Goal: Task Accomplishment & Management: Use online tool/utility

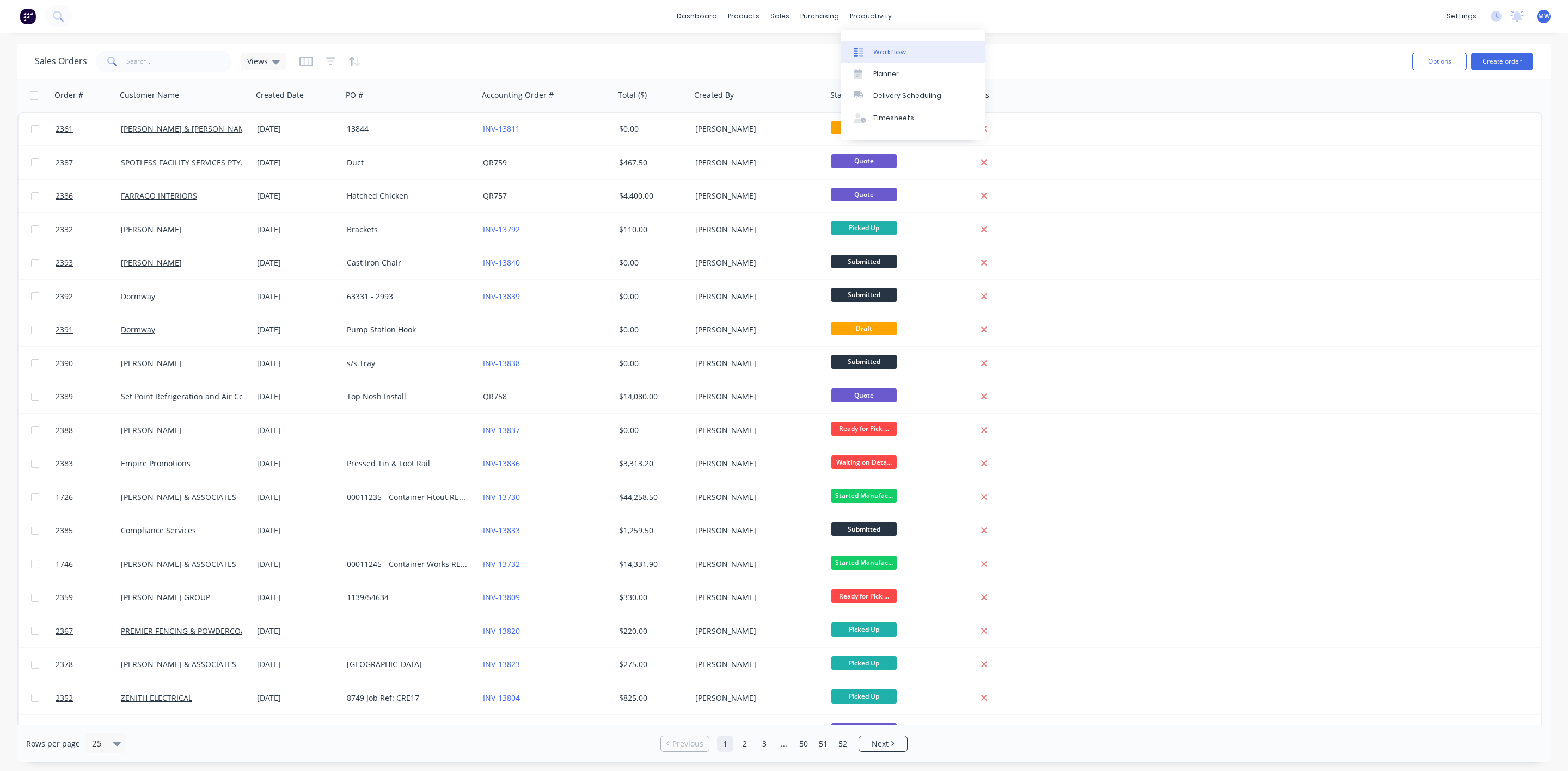
click at [870, 46] on link "Workflow" at bounding box center [913, 51] width 145 height 22
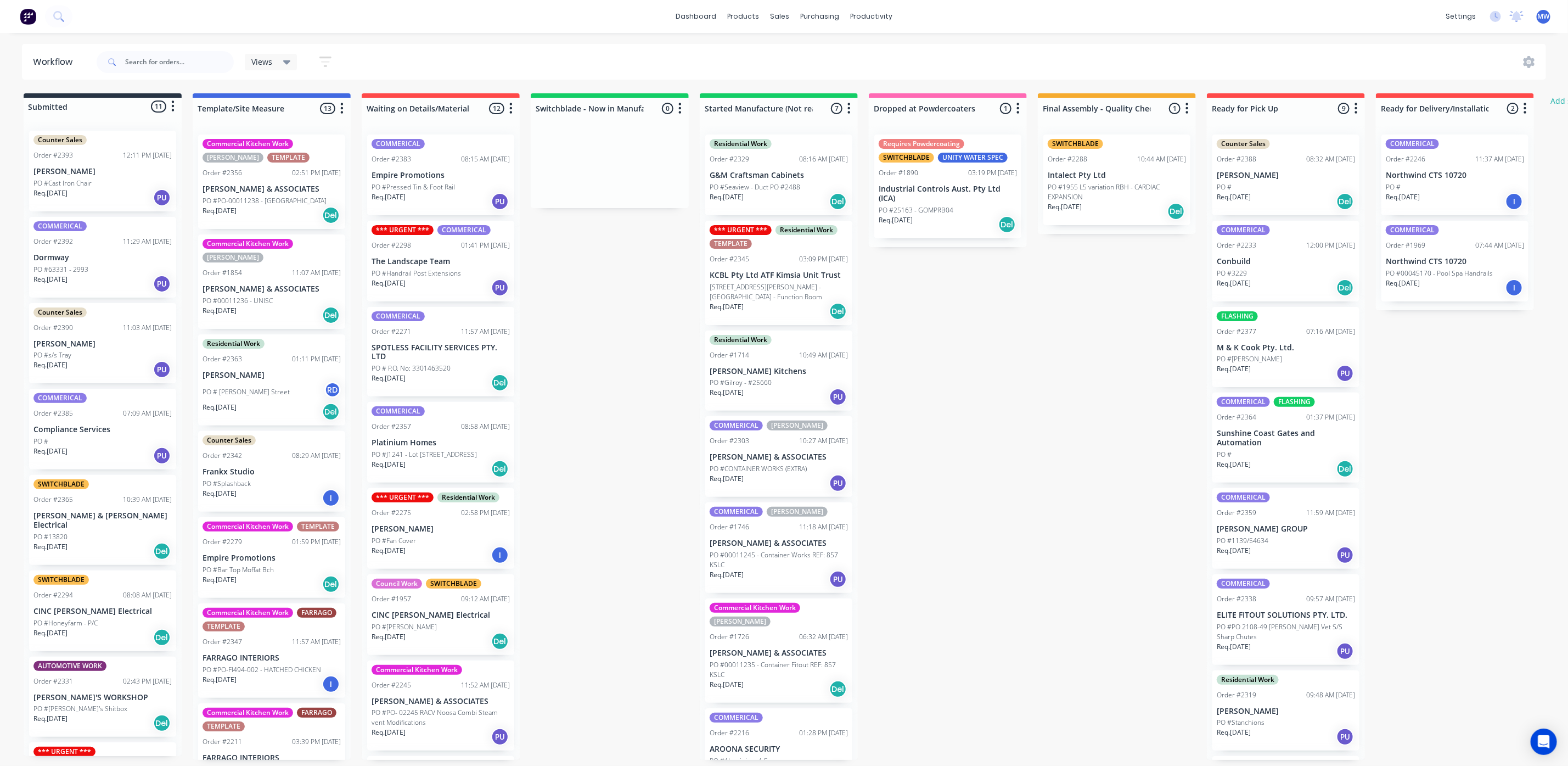
scroll to position [11, 0]
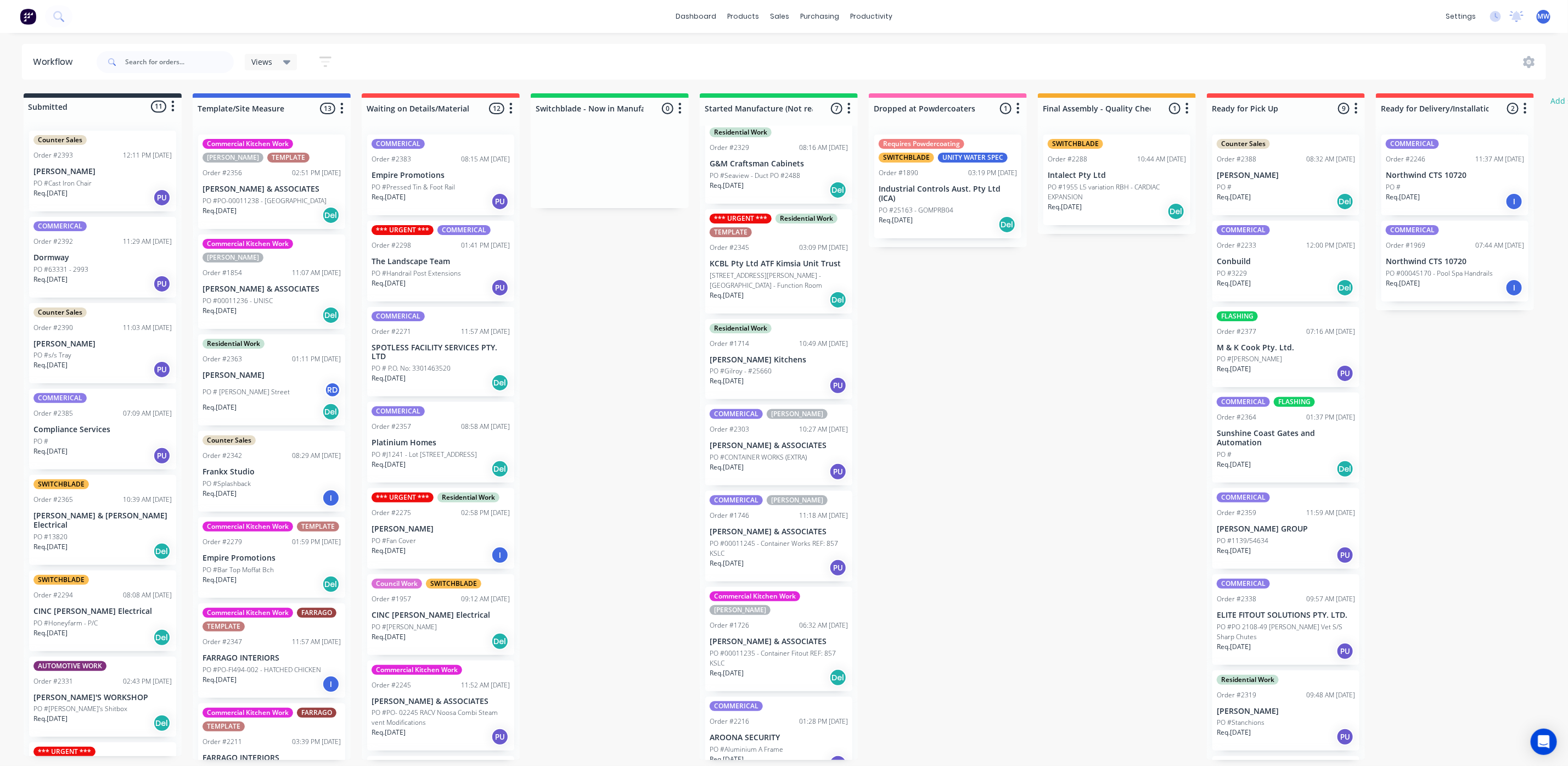
click at [794, 668] on div "Req. 02/10/25 Del" at bounding box center [779, 677] width 138 height 18
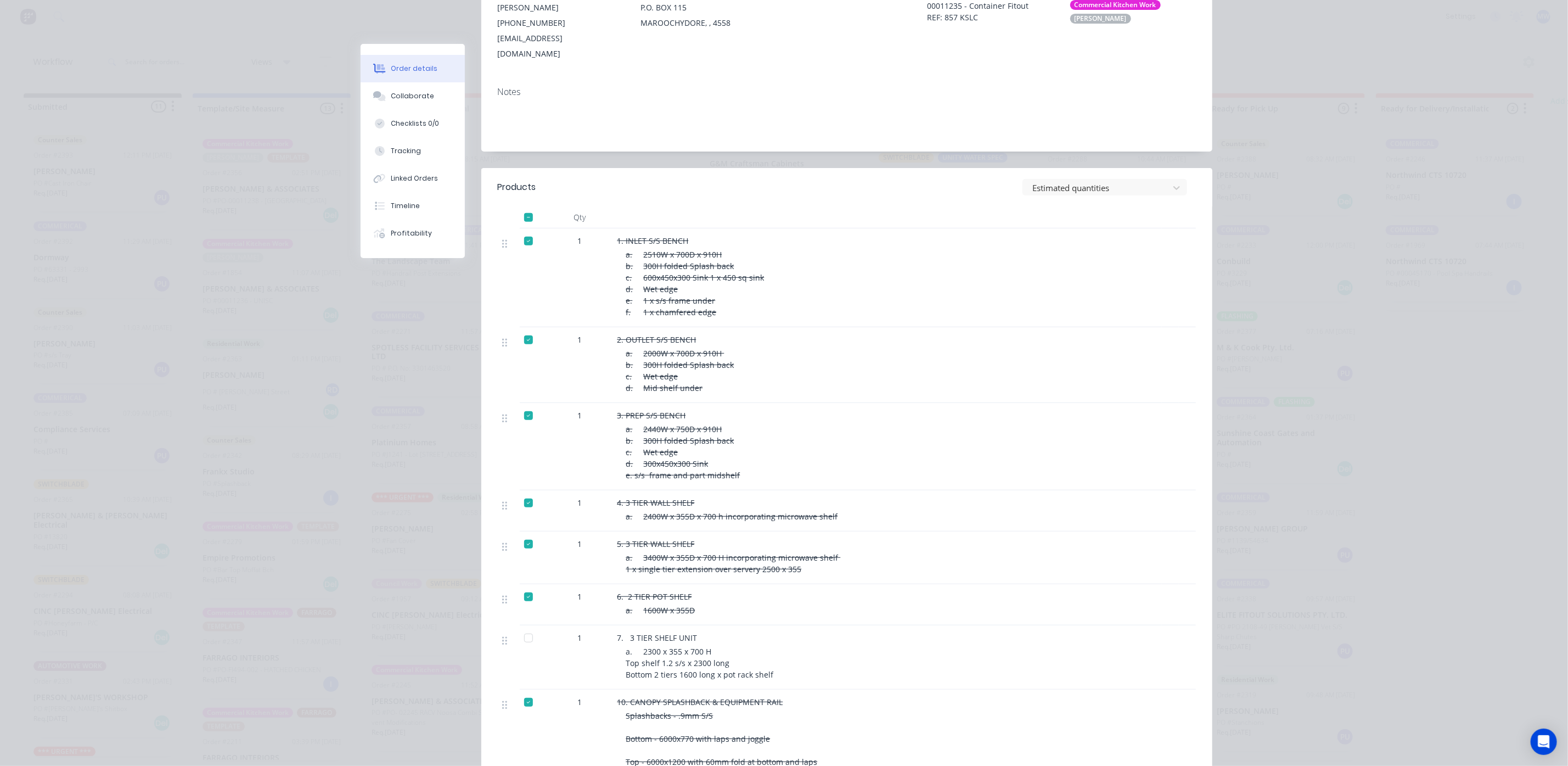
scroll to position [0, 0]
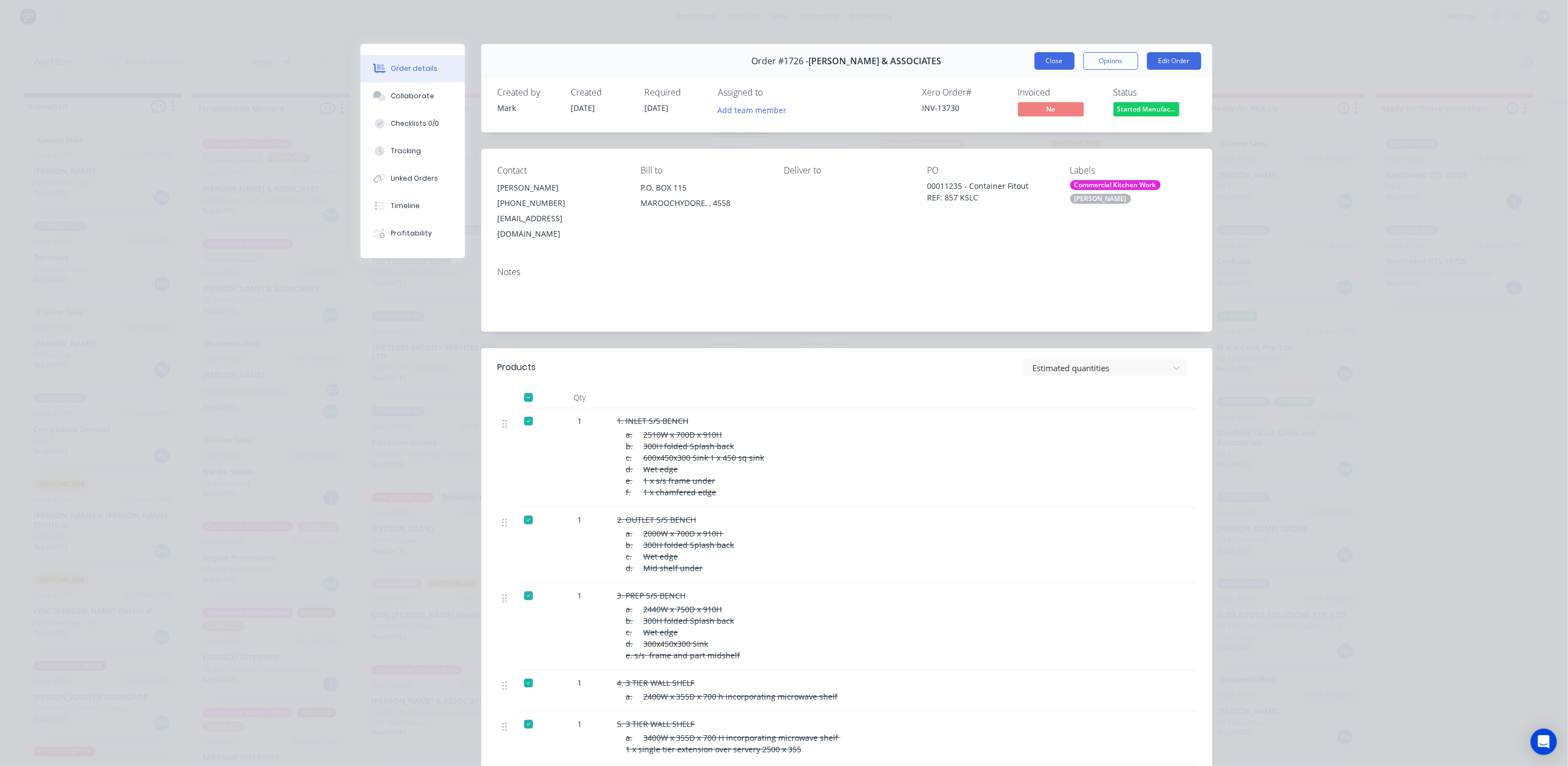
click at [1058, 65] on button "Close" at bounding box center [1055, 61] width 40 height 17
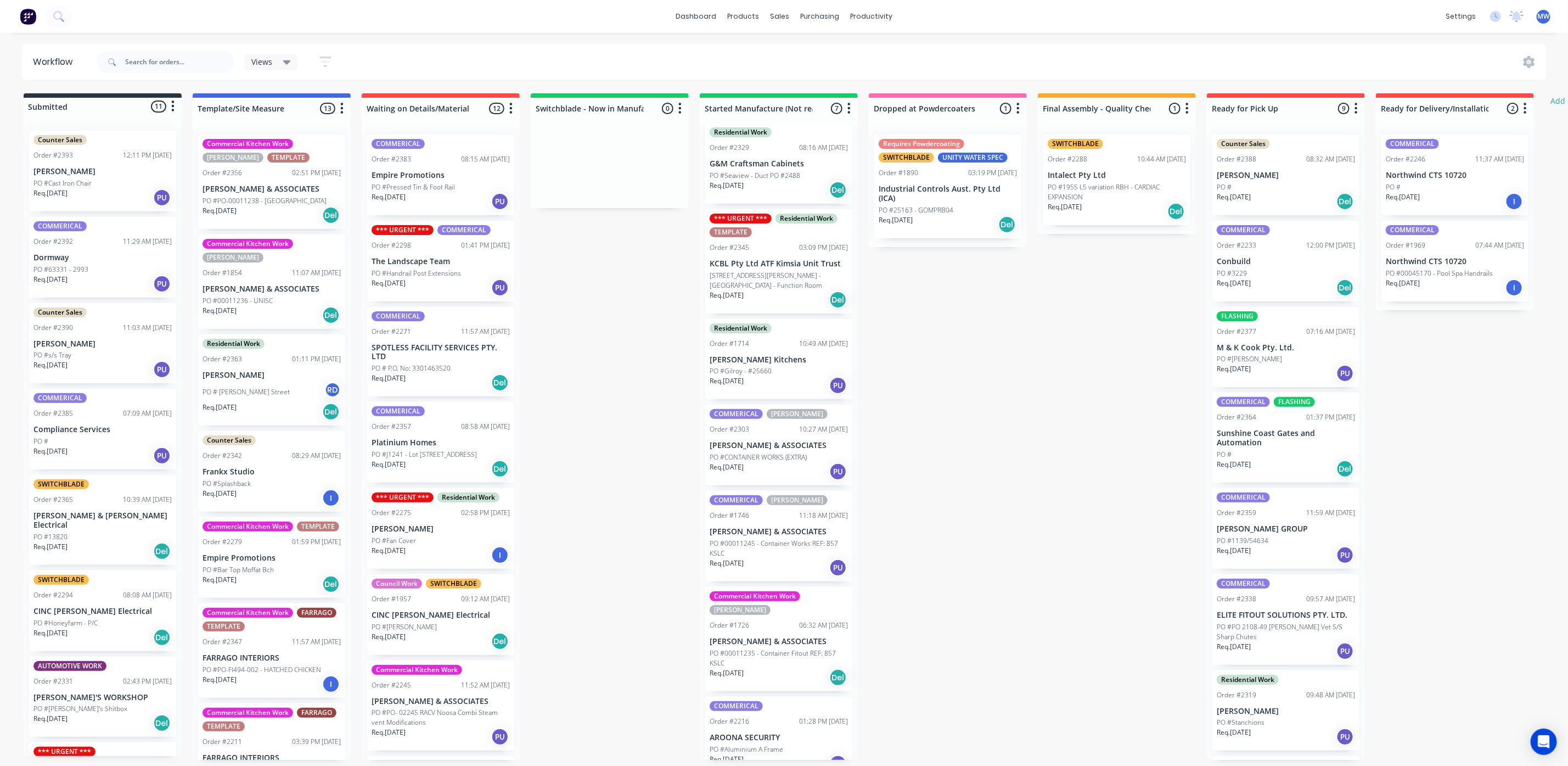
click at [113, 452] on div "Req. 08/10/25 PU" at bounding box center [102, 455] width 138 height 18
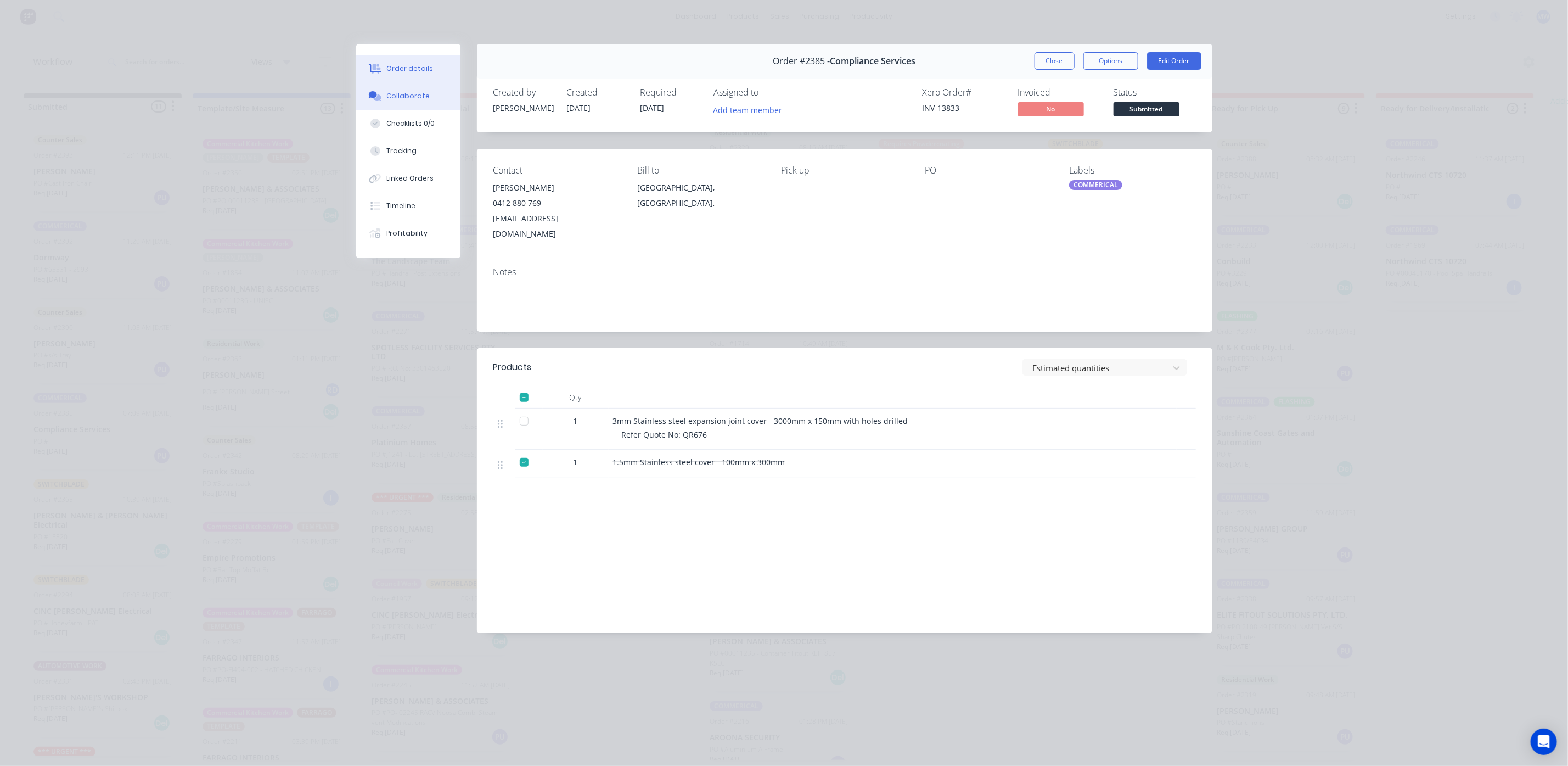
click at [431, 96] on button "Collaborate" at bounding box center [408, 95] width 104 height 27
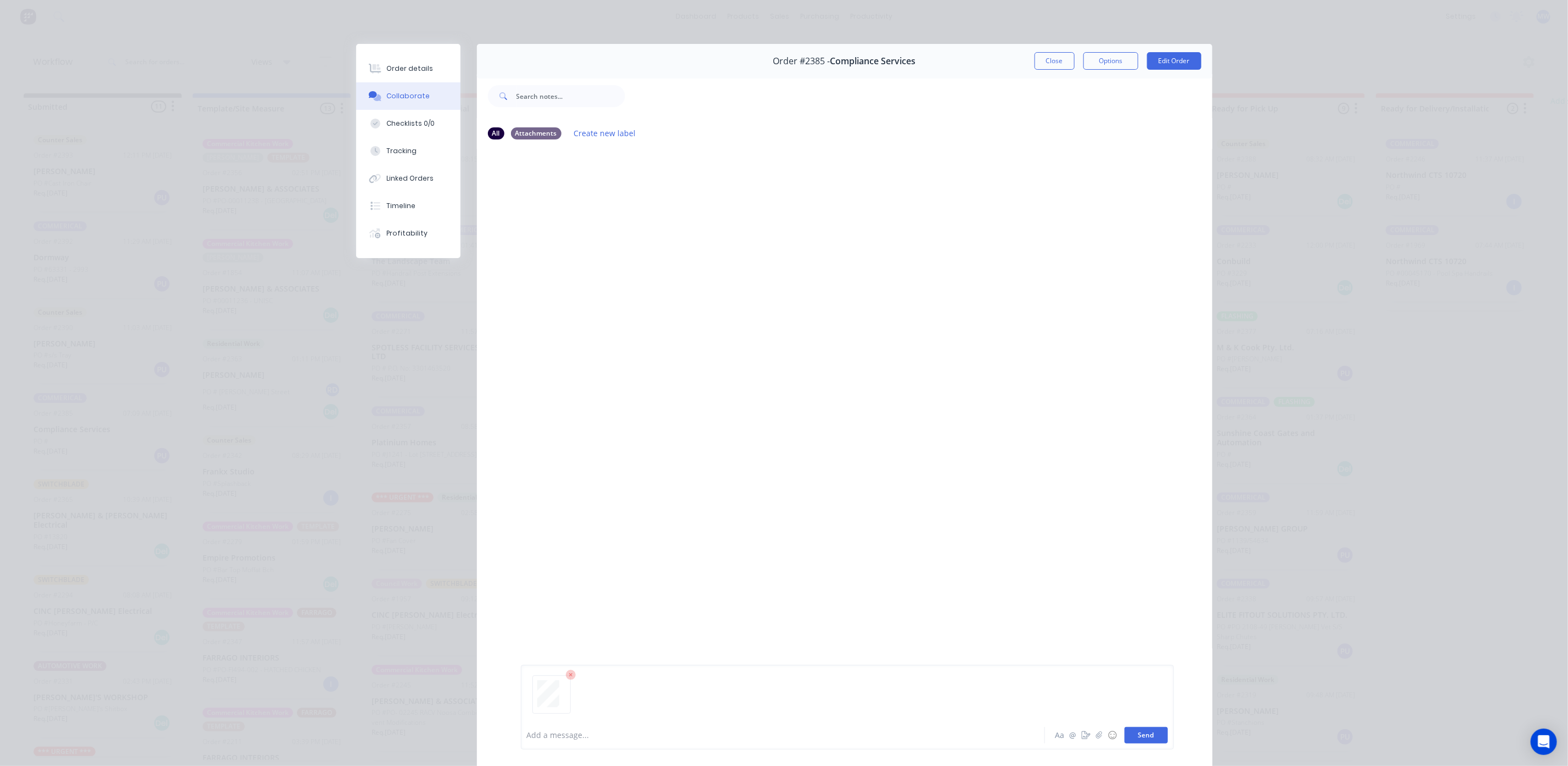
click at [1150, 734] on button "Send" at bounding box center [1146, 735] width 44 height 17
click at [577, 238] on div at bounding box center [560, 227] width 69 height 51
click at [1058, 59] on button "Close" at bounding box center [1055, 61] width 40 height 17
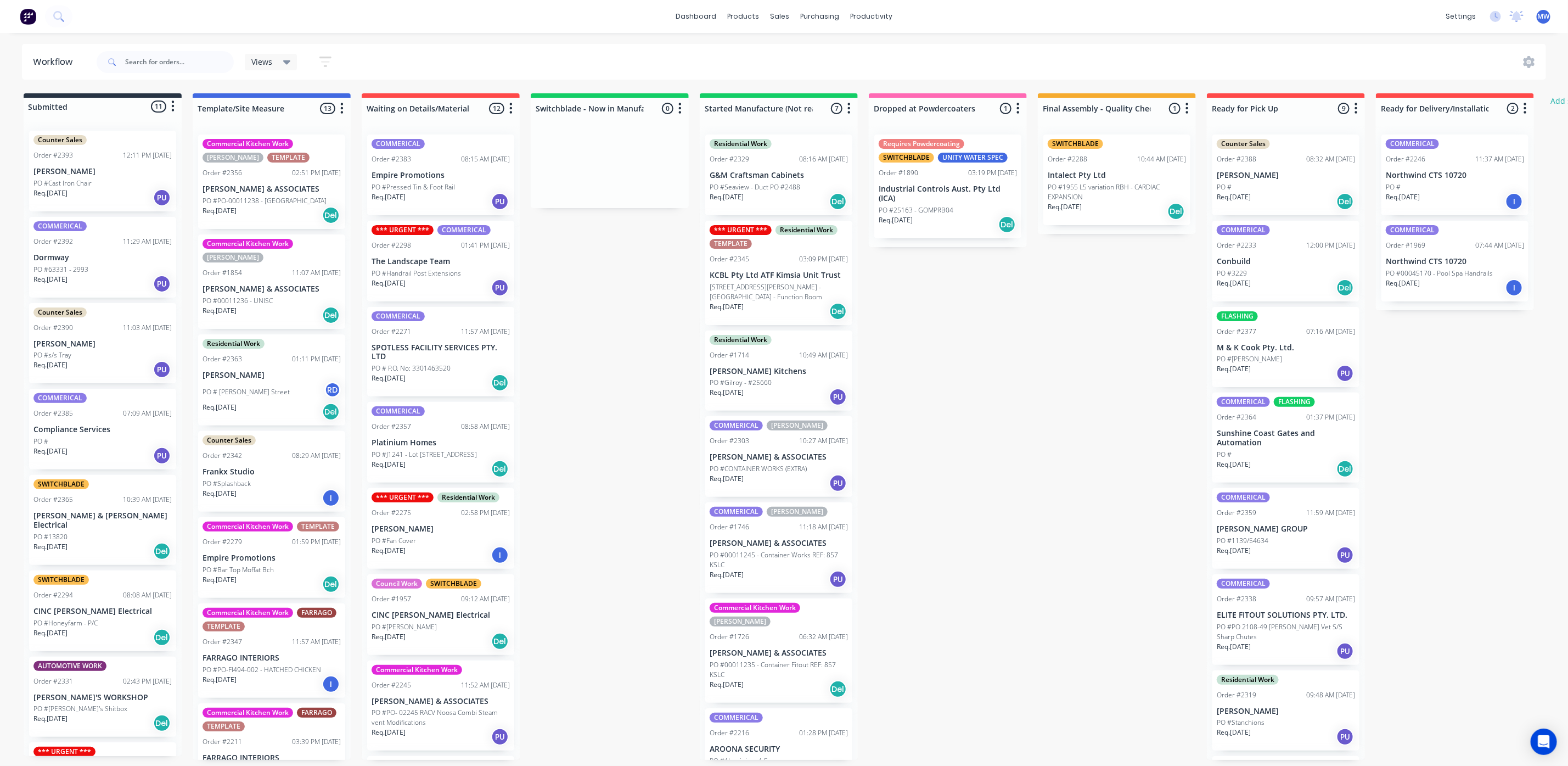
click at [117, 178] on div "PO #Cast Iron Chair" at bounding box center [102, 183] width 138 height 10
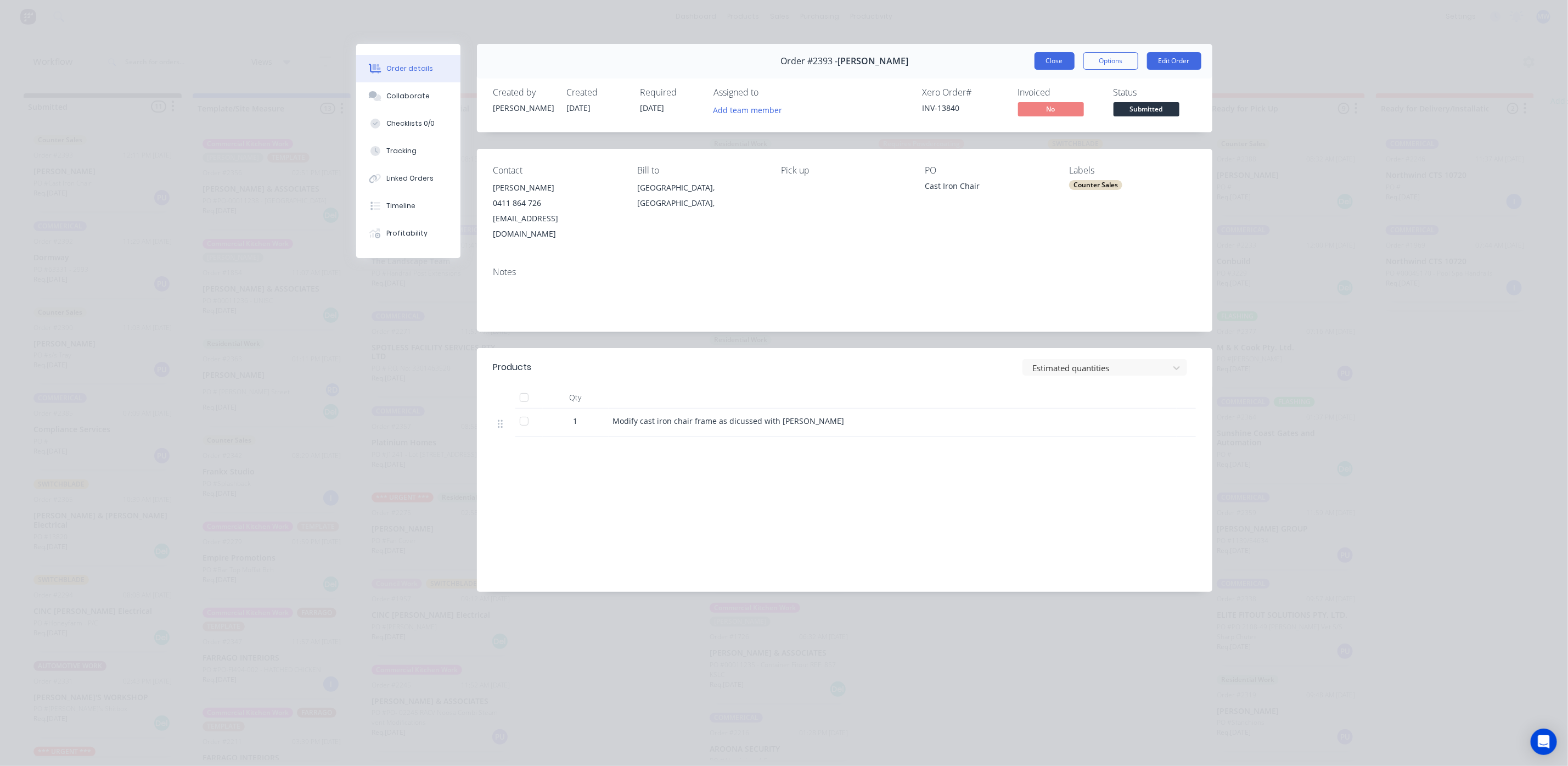
click at [1053, 61] on button "Close" at bounding box center [1055, 61] width 40 height 17
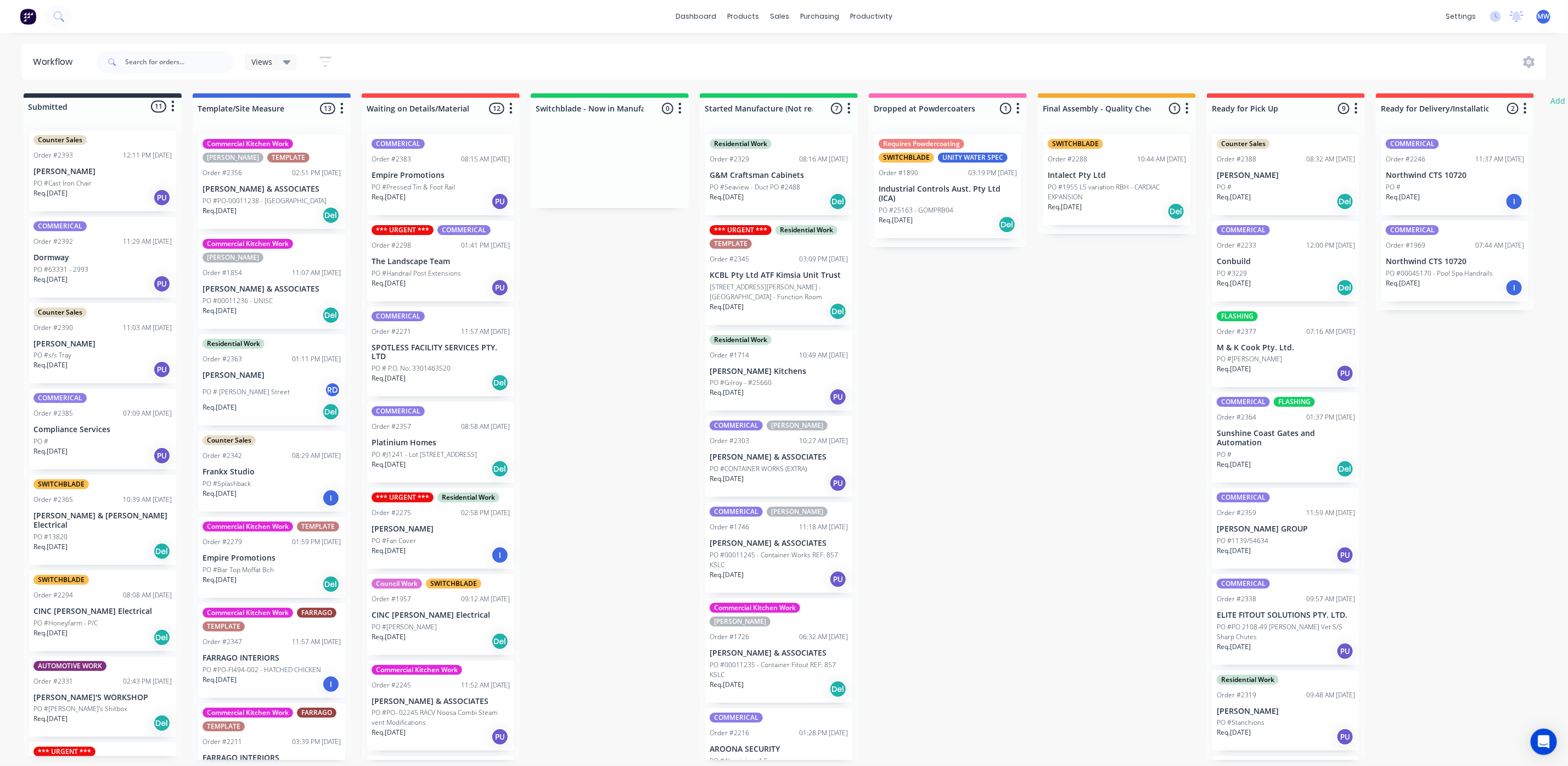
click at [76, 288] on div "Req. 23/10/25 PU" at bounding box center [102, 283] width 138 height 18
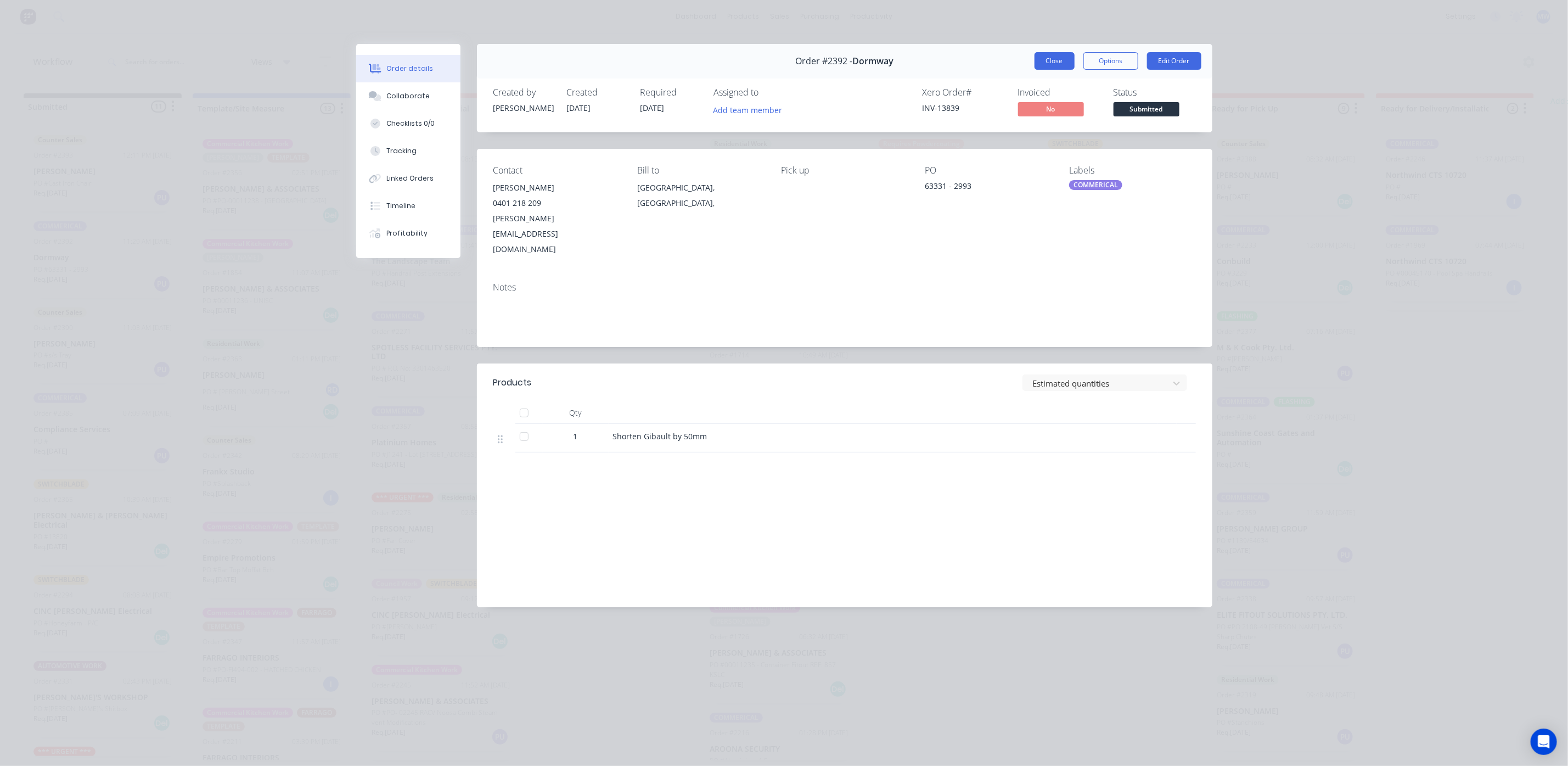
click at [1057, 65] on button "Close" at bounding box center [1055, 61] width 40 height 17
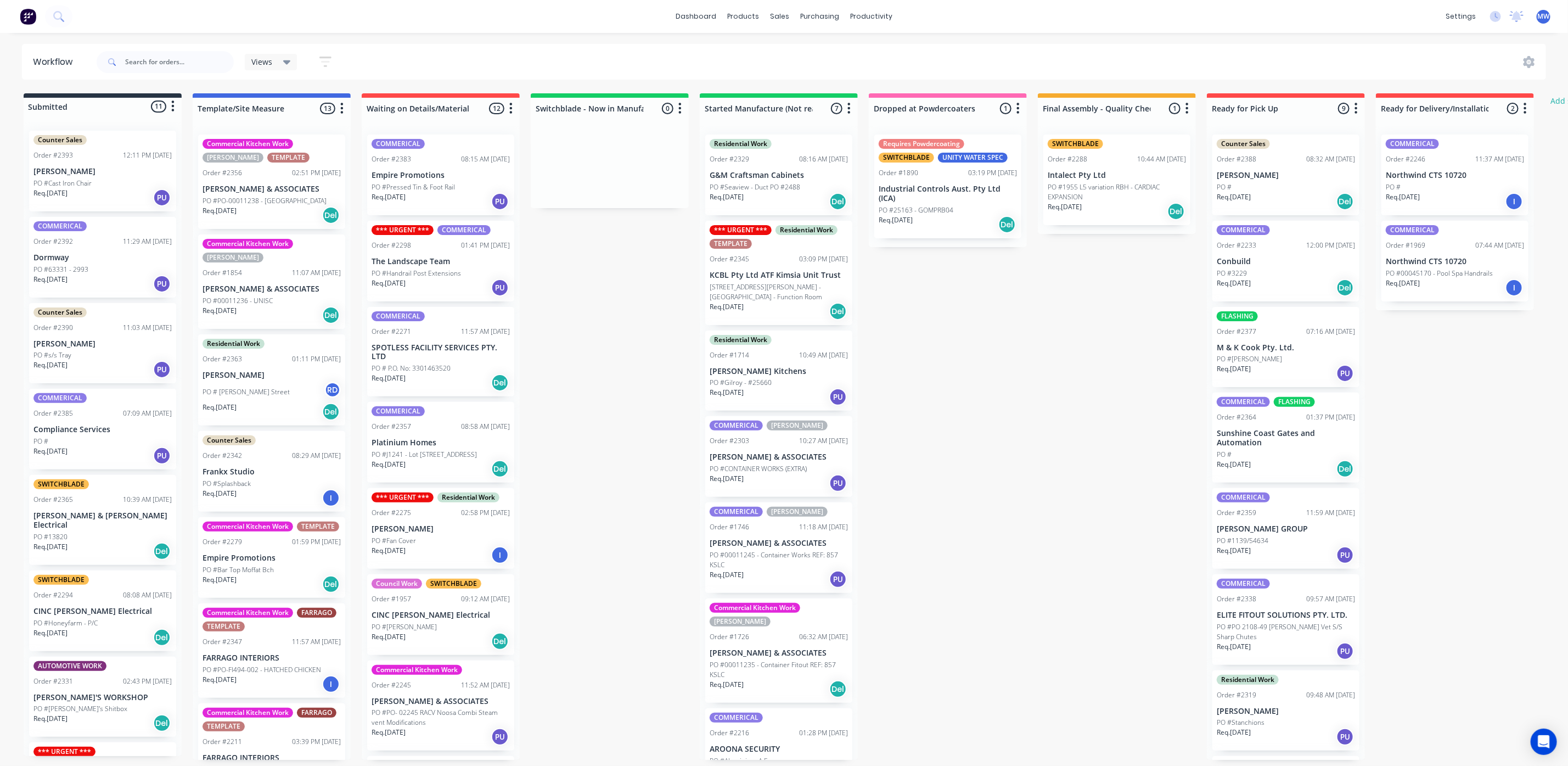
click at [106, 379] on div "Counter Sales Order #2390 11:03 AM 02/10/25 Guy Mulholland PO #s/s Tray Req. 02…" at bounding box center [102, 343] width 147 height 80
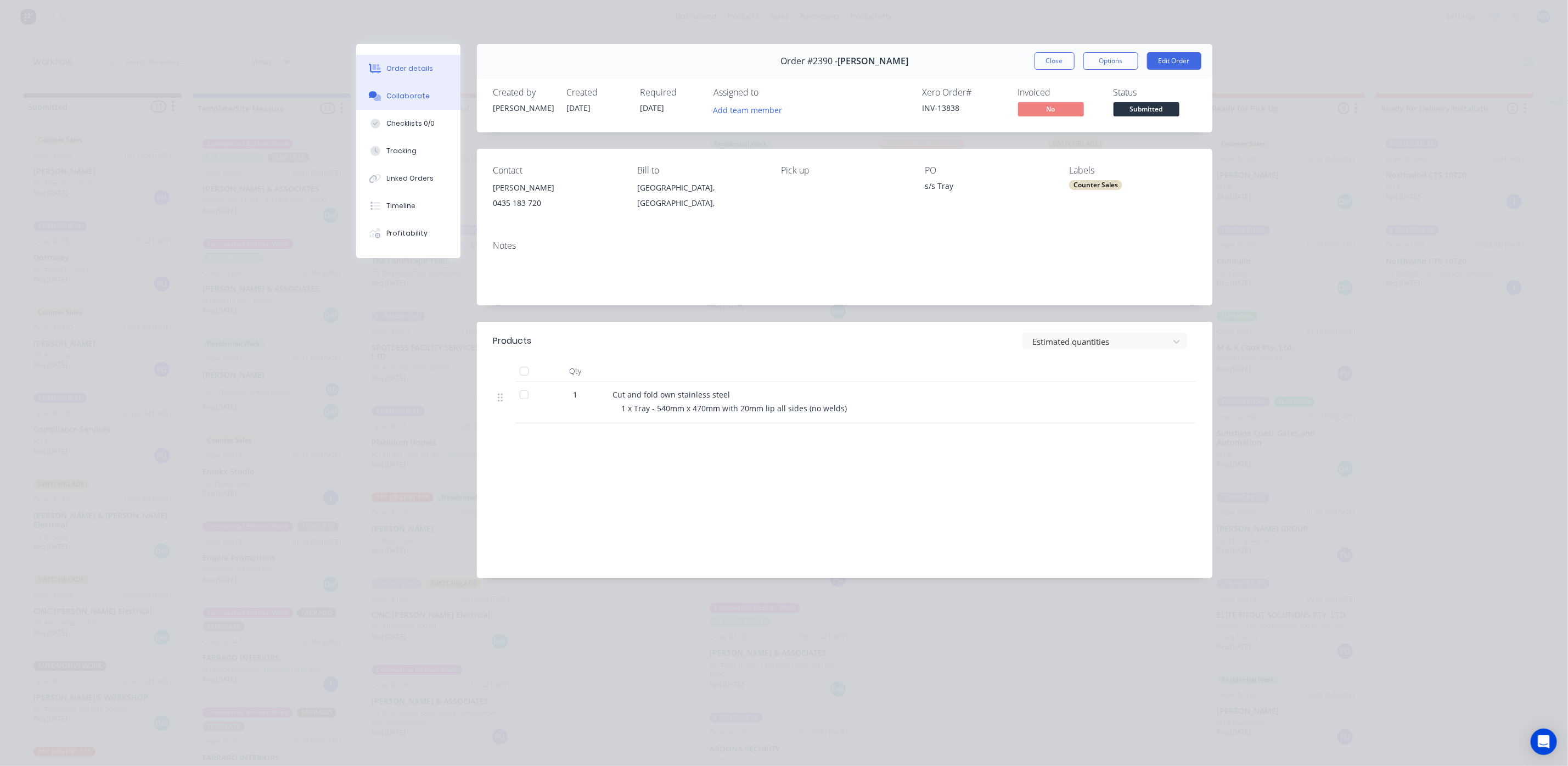
click at [418, 100] on div "Collaborate" at bounding box center [409, 95] width 44 height 10
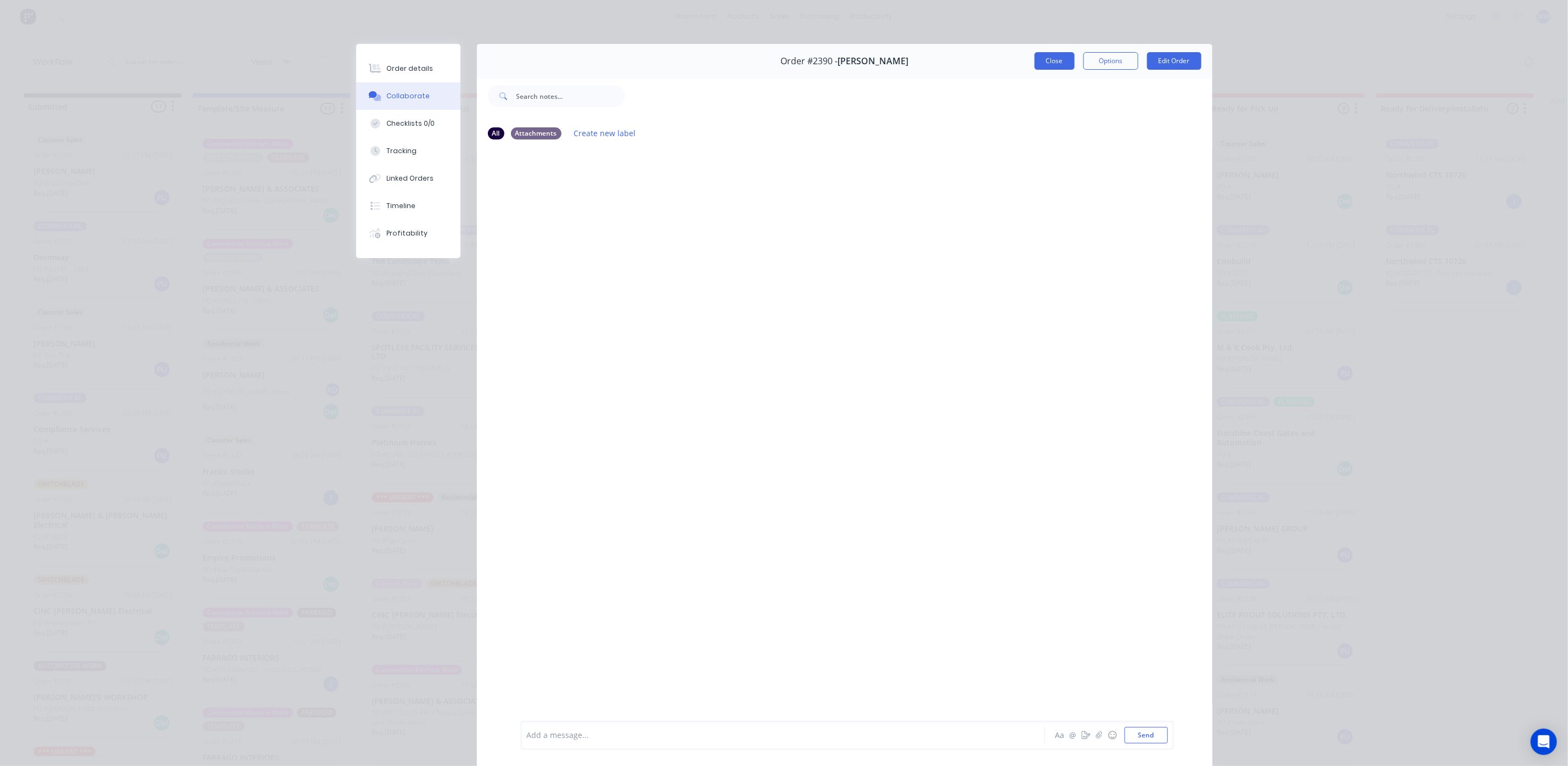
click at [1051, 66] on button "Close" at bounding box center [1055, 61] width 40 height 17
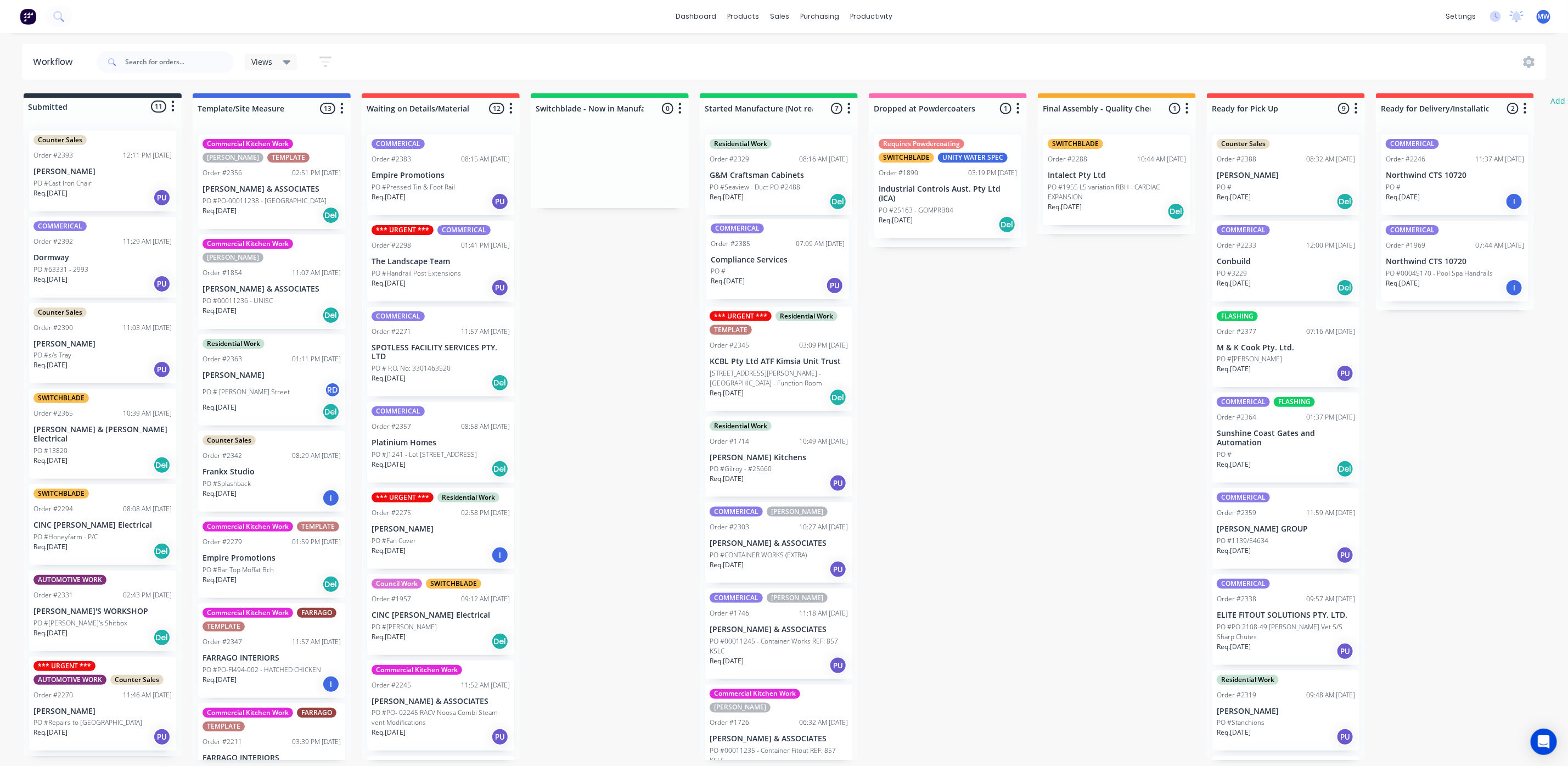
drag, startPoint x: 103, startPoint y: 448, endPoint x: 783, endPoint y: 279, distance: 700.7
click at [783, 279] on div "Submitted 11 Status colour #273444 hex #273444 Save Cancel Summaries Total orde…" at bounding box center [907, 426] width 1831 height 666
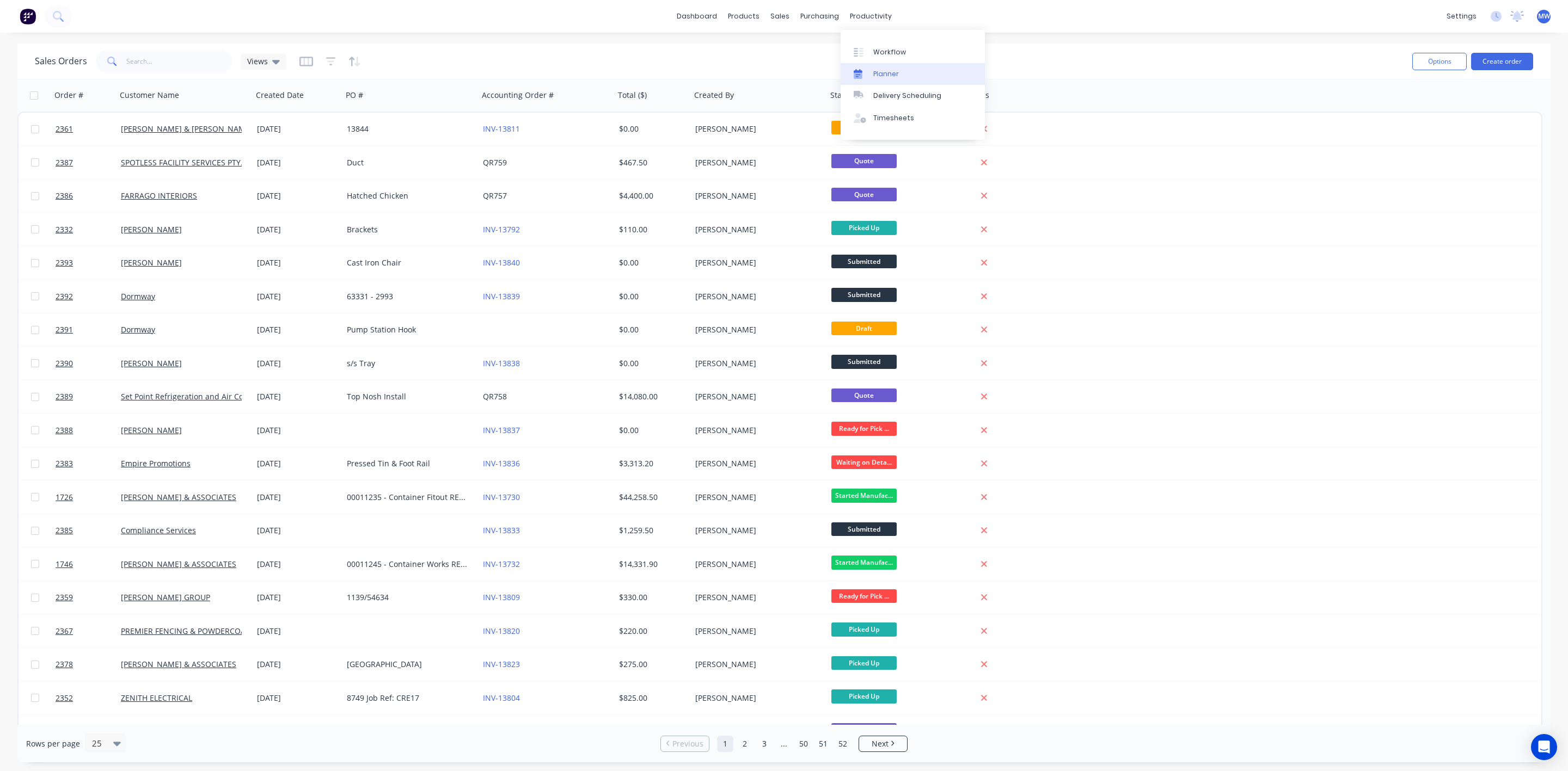
click at [898, 79] on link "Planner" at bounding box center [913, 74] width 145 height 22
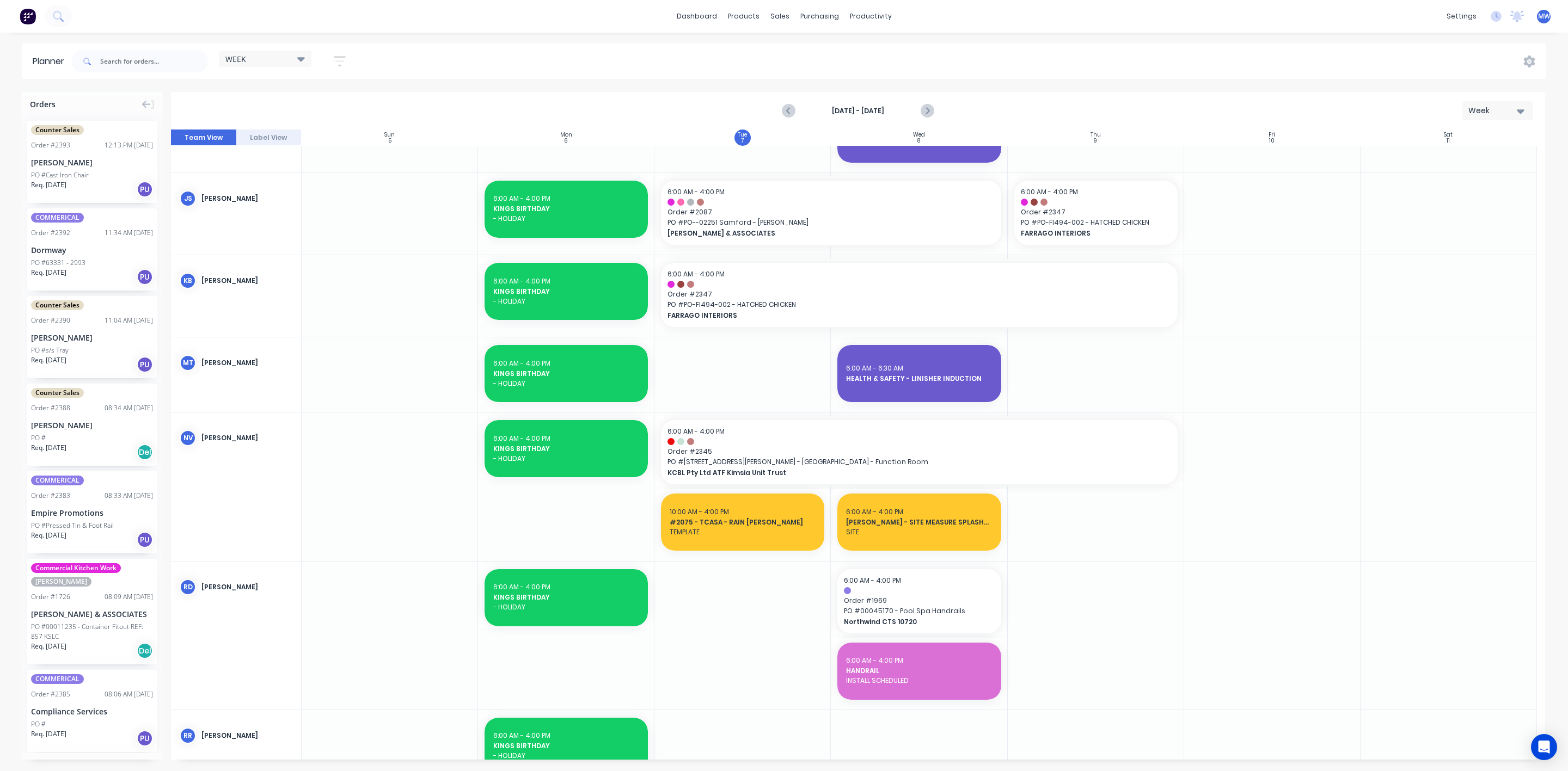
scroll to position [408, 0]
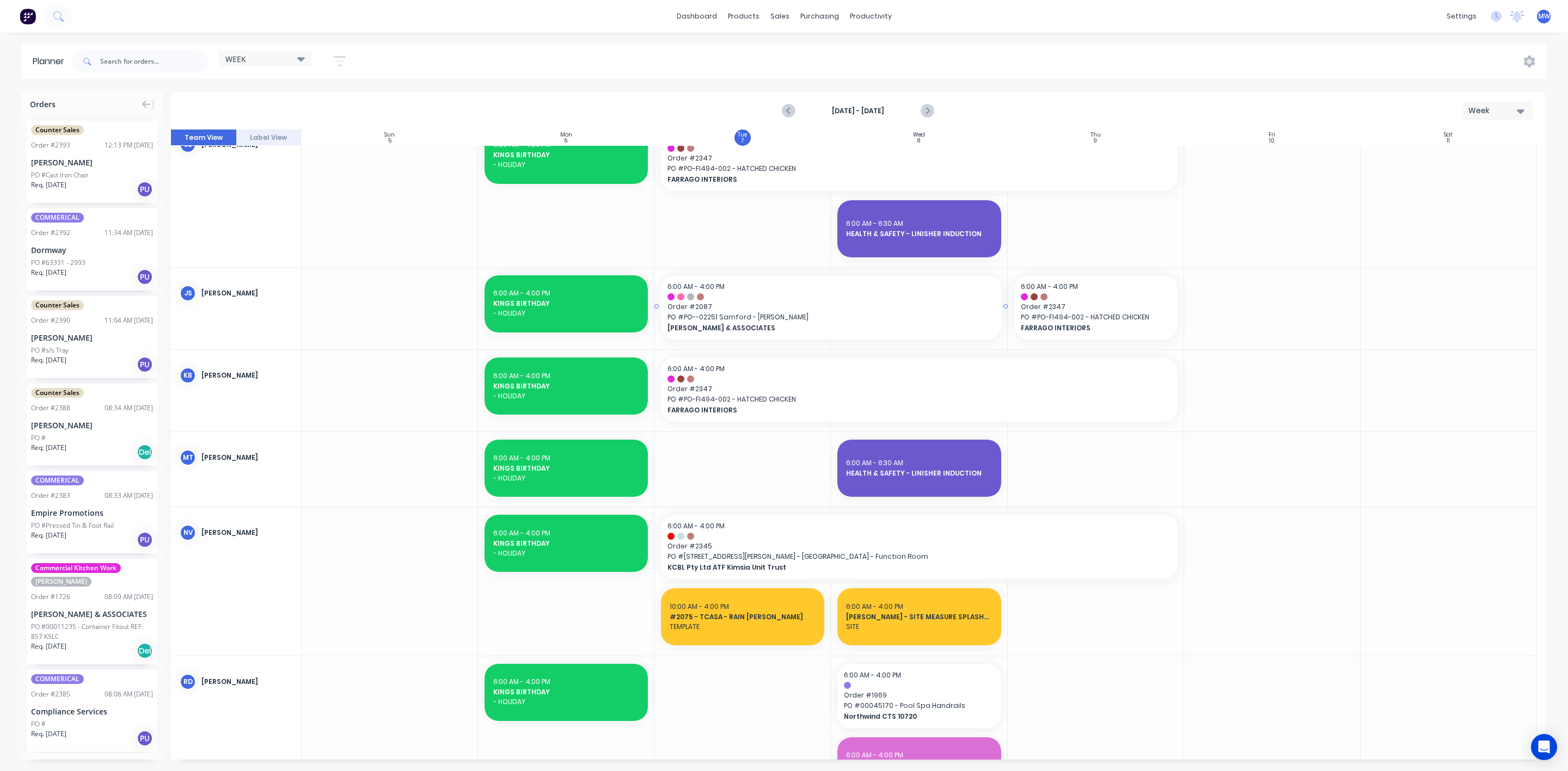
click at [778, 312] on span "PO # PO--02251 Samford - Kenilworth Bakery" at bounding box center [830, 317] width 326 height 10
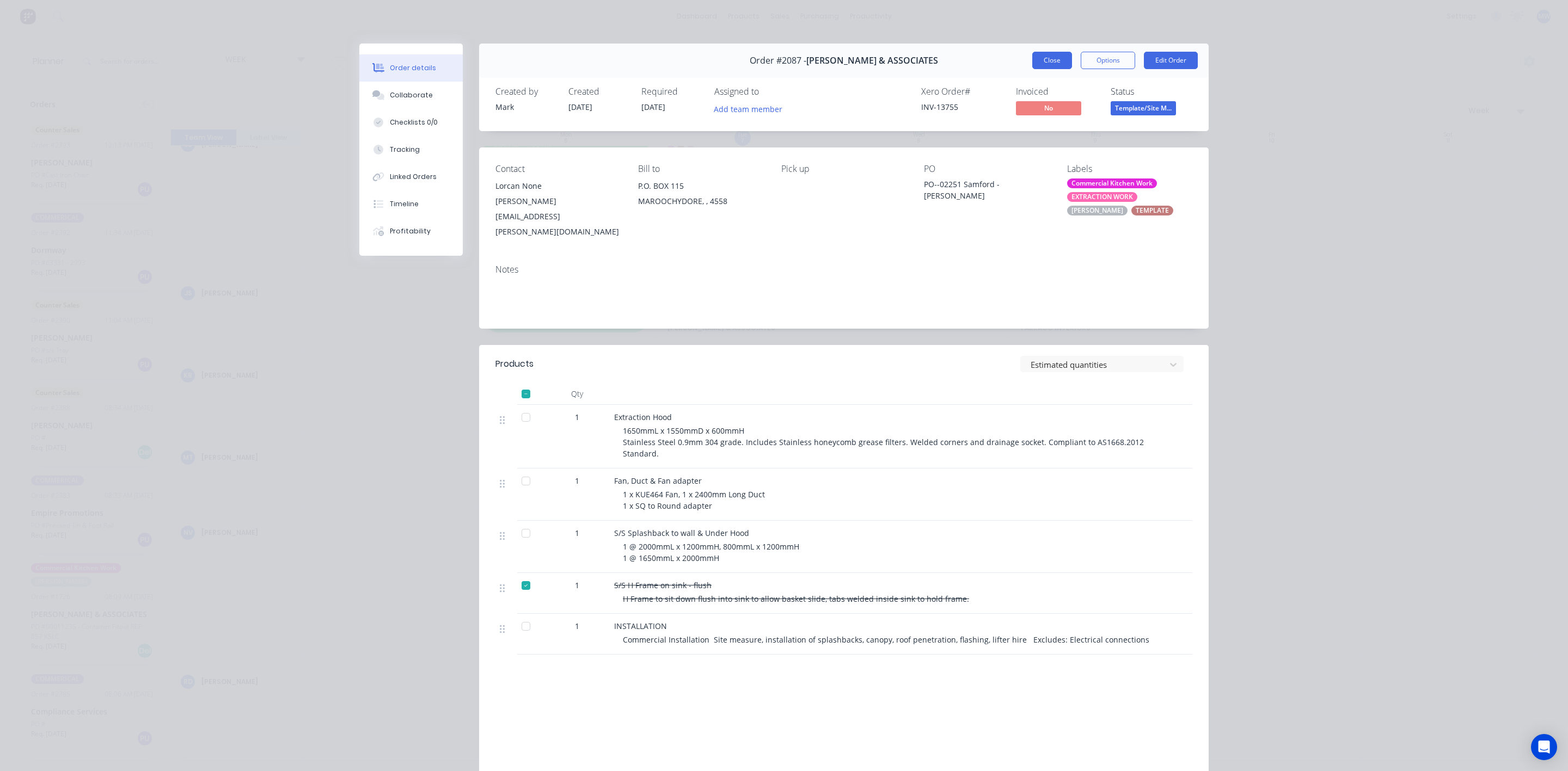
click at [1040, 62] on button "Close" at bounding box center [1052, 61] width 40 height 17
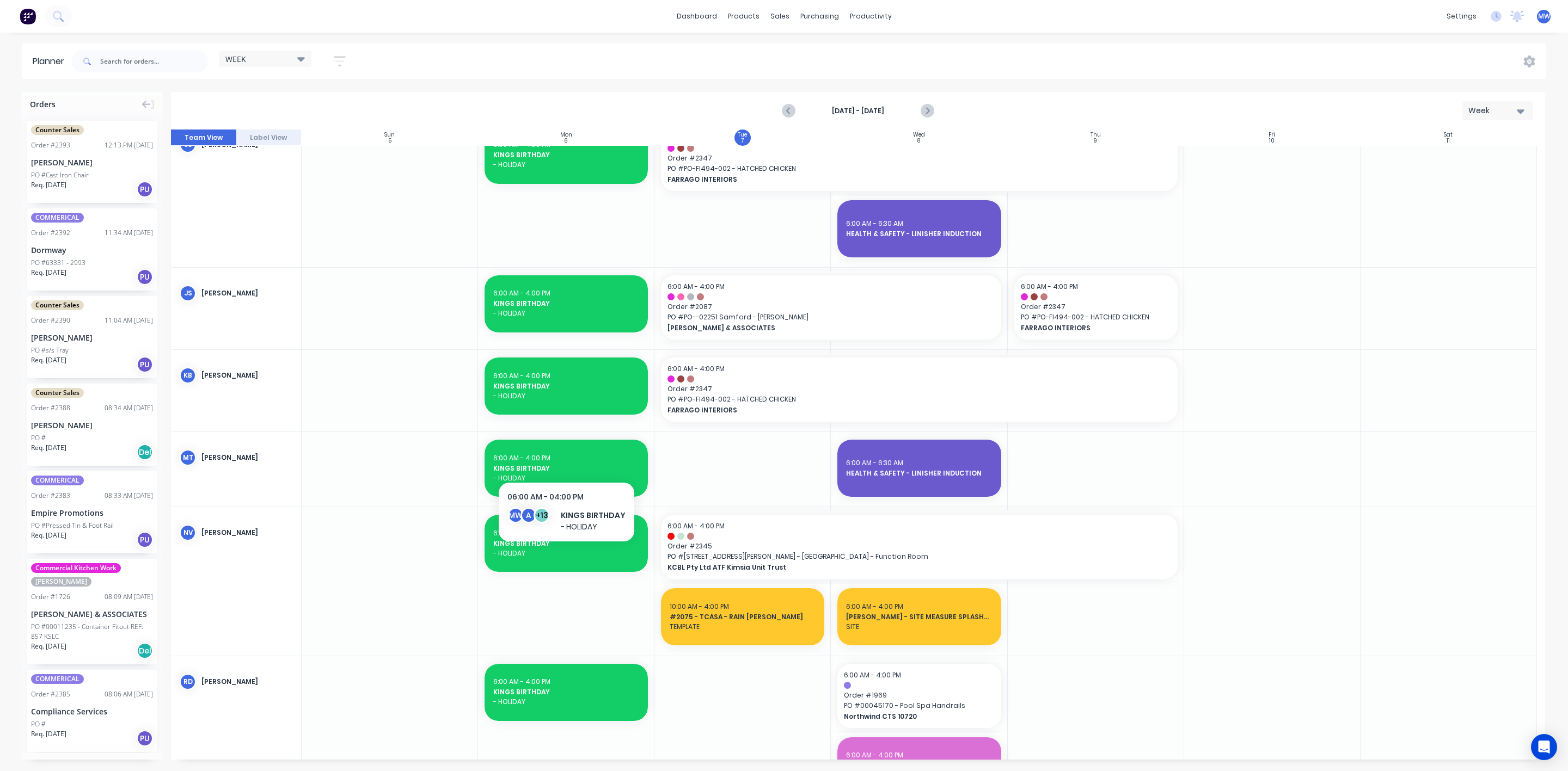
scroll to position [490, 0]
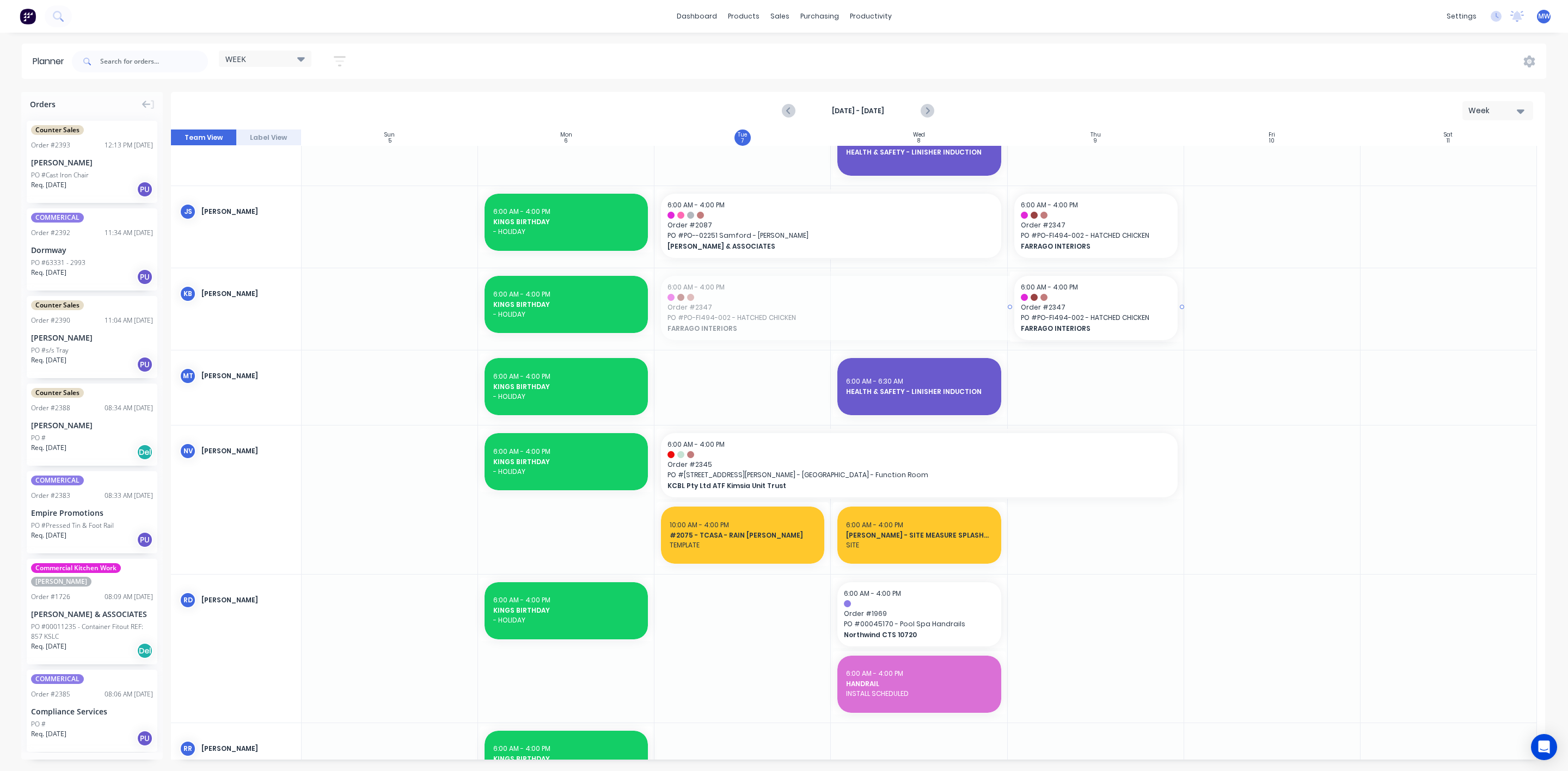
drag, startPoint x: 655, startPoint y: 304, endPoint x: 907, endPoint y: 311, distance: 252.1
click at [119, 58] on input "text" at bounding box center [154, 61] width 107 height 22
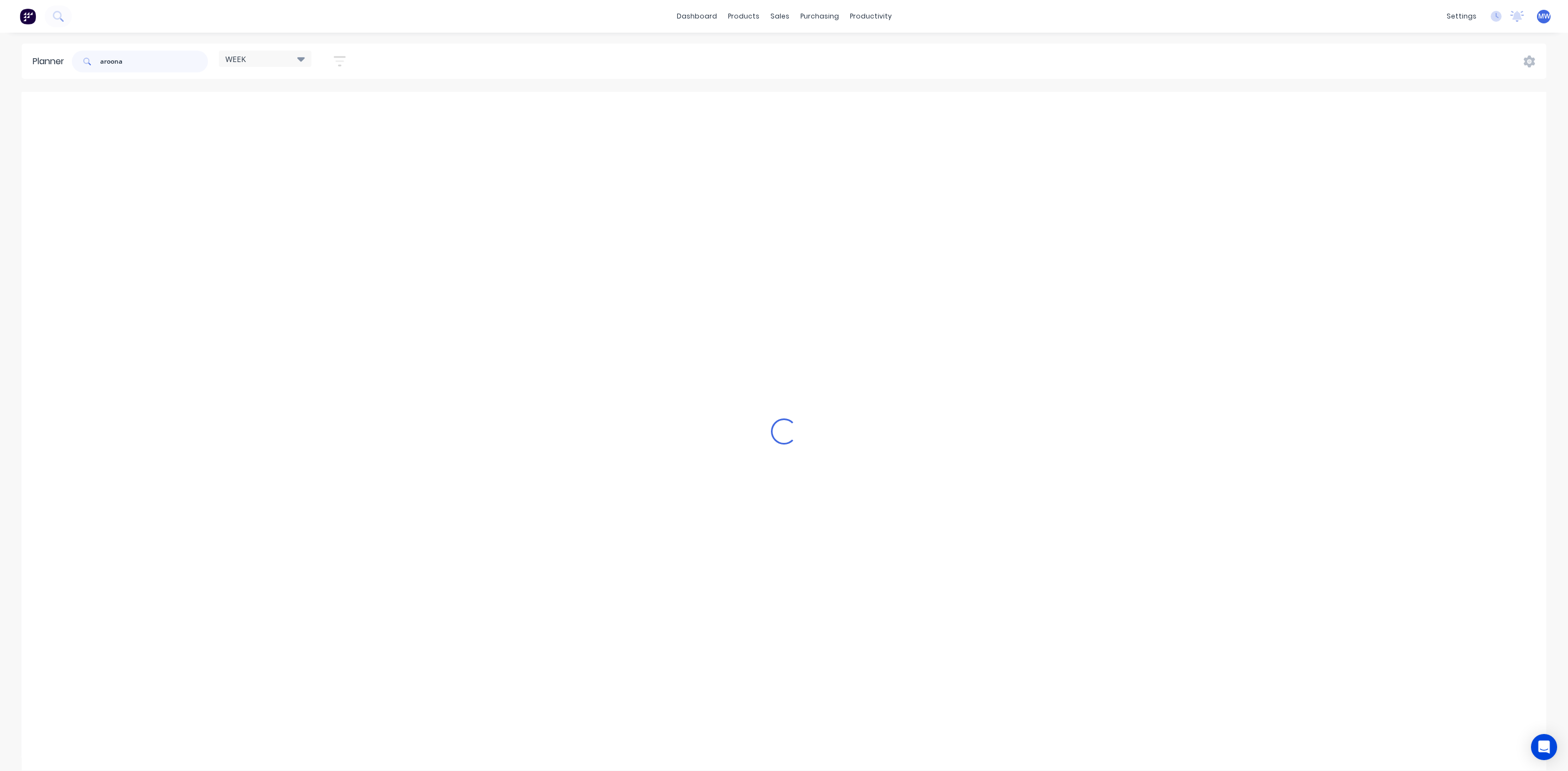
scroll to position [329, 0]
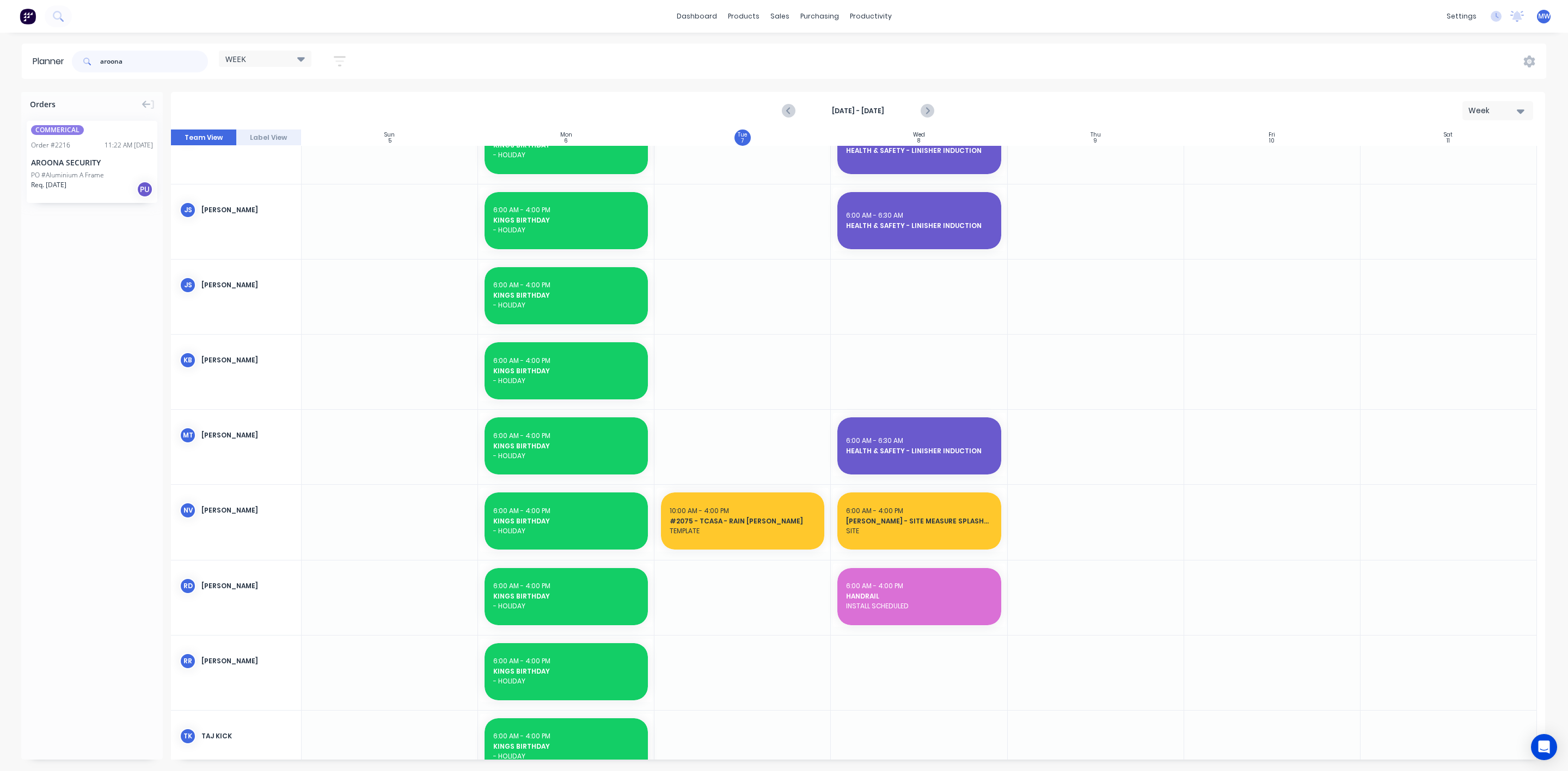
type input "aroona"
drag, startPoint x: 80, startPoint y: 160, endPoint x: 726, endPoint y: 367, distance: 678.4
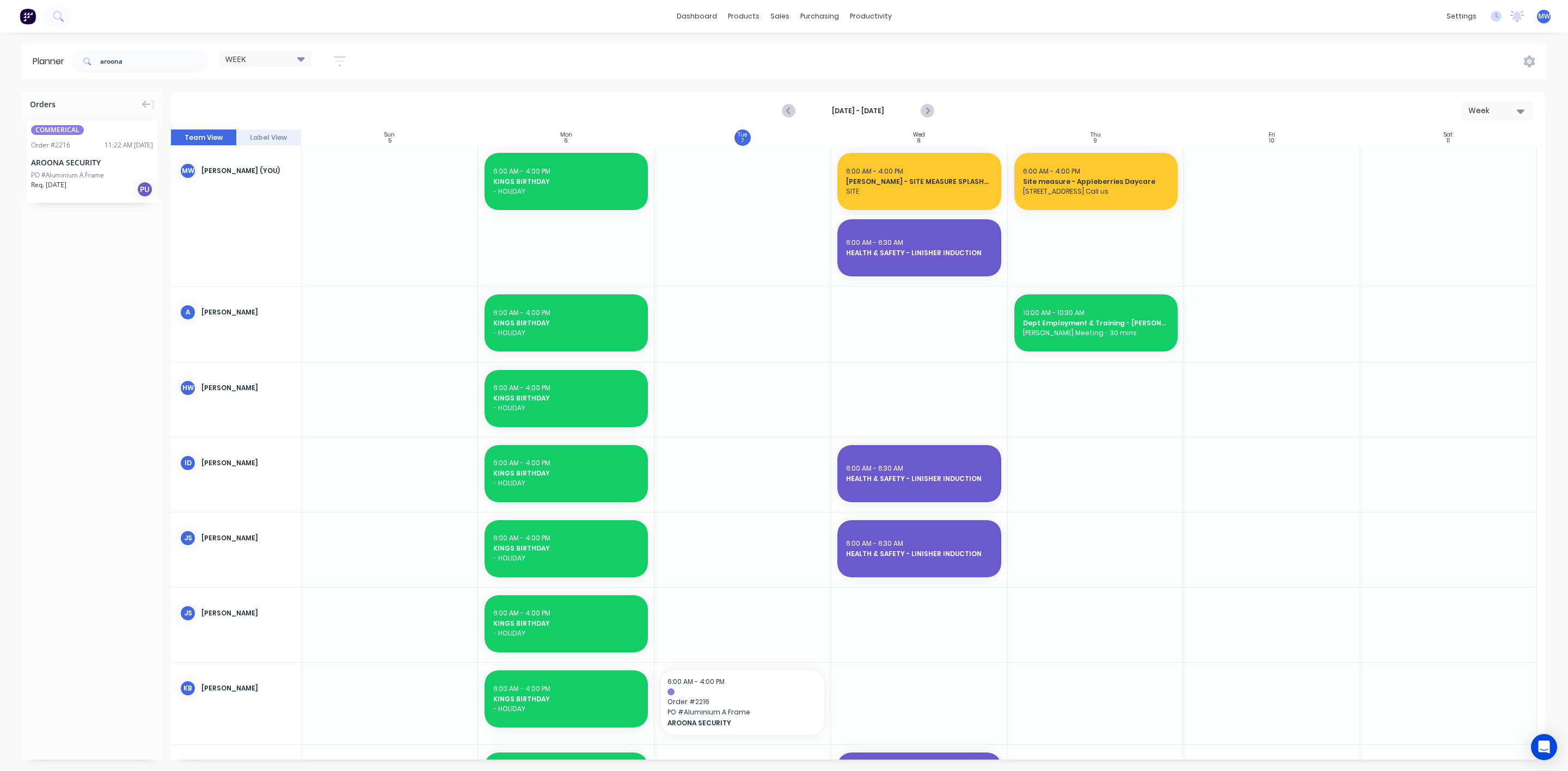
scroll to position [0, 0]
drag, startPoint x: 174, startPoint y: 62, endPoint x: 0, endPoint y: 87, distance: 175.8
click at [0, 87] on div "Planner aroona WEEK Save new view None edit WEEK (Default) edit Rex edit SCSM -…" at bounding box center [784, 407] width 1568 height 727
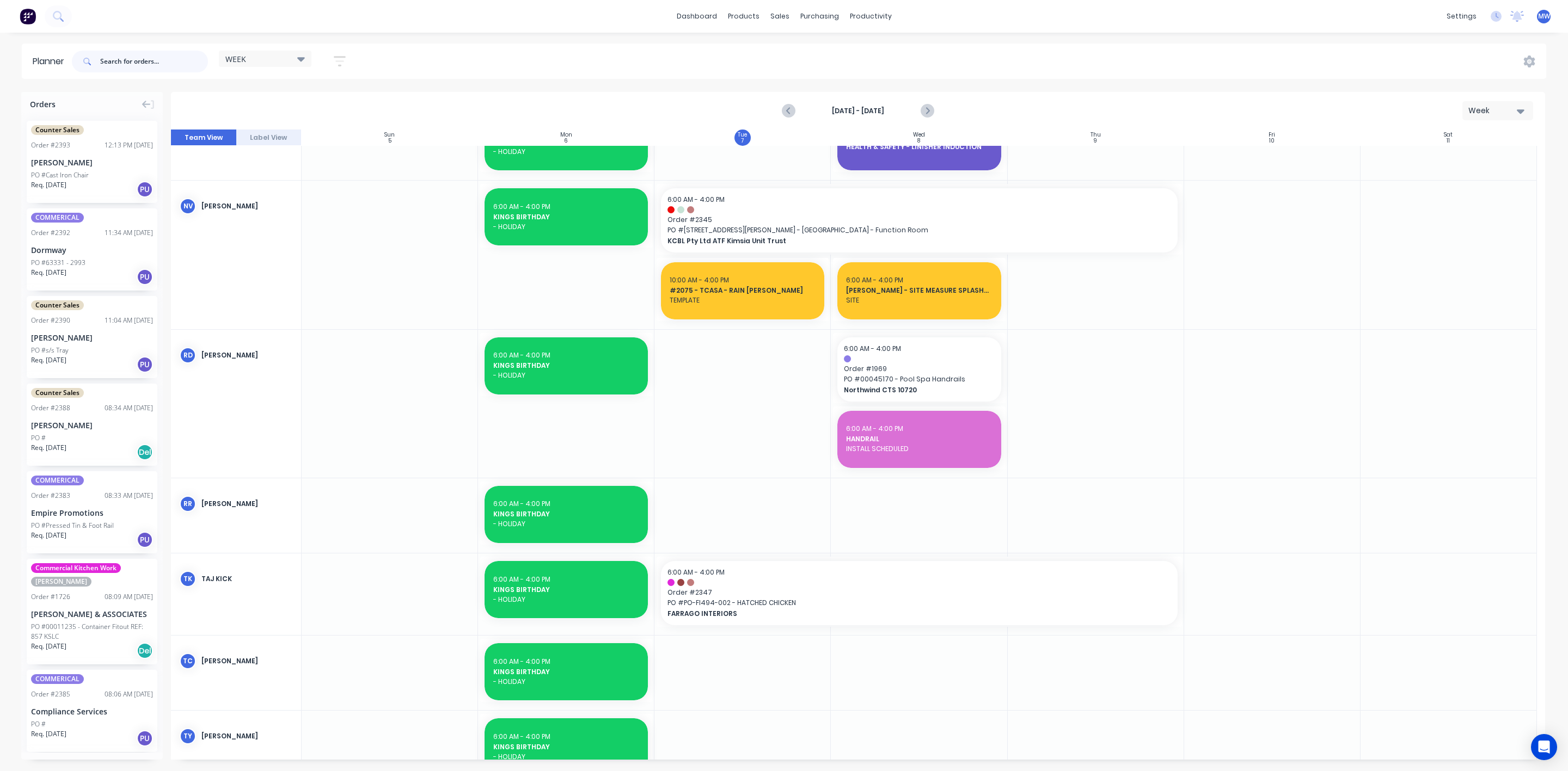
scroll to position [909, 0]
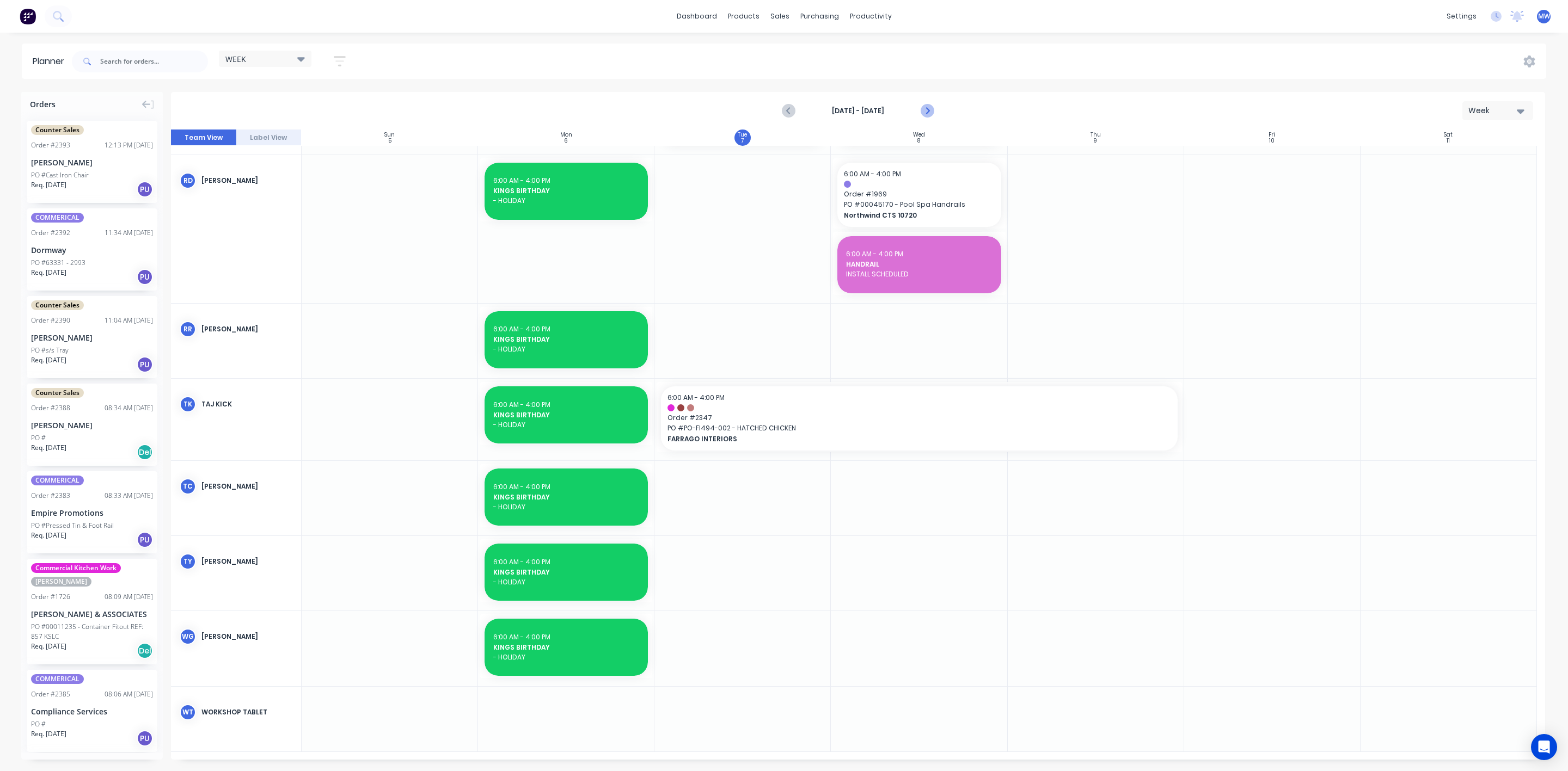
click at [923, 111] on icon "Next page" at bounding box center [926, 111] width 13 height 13
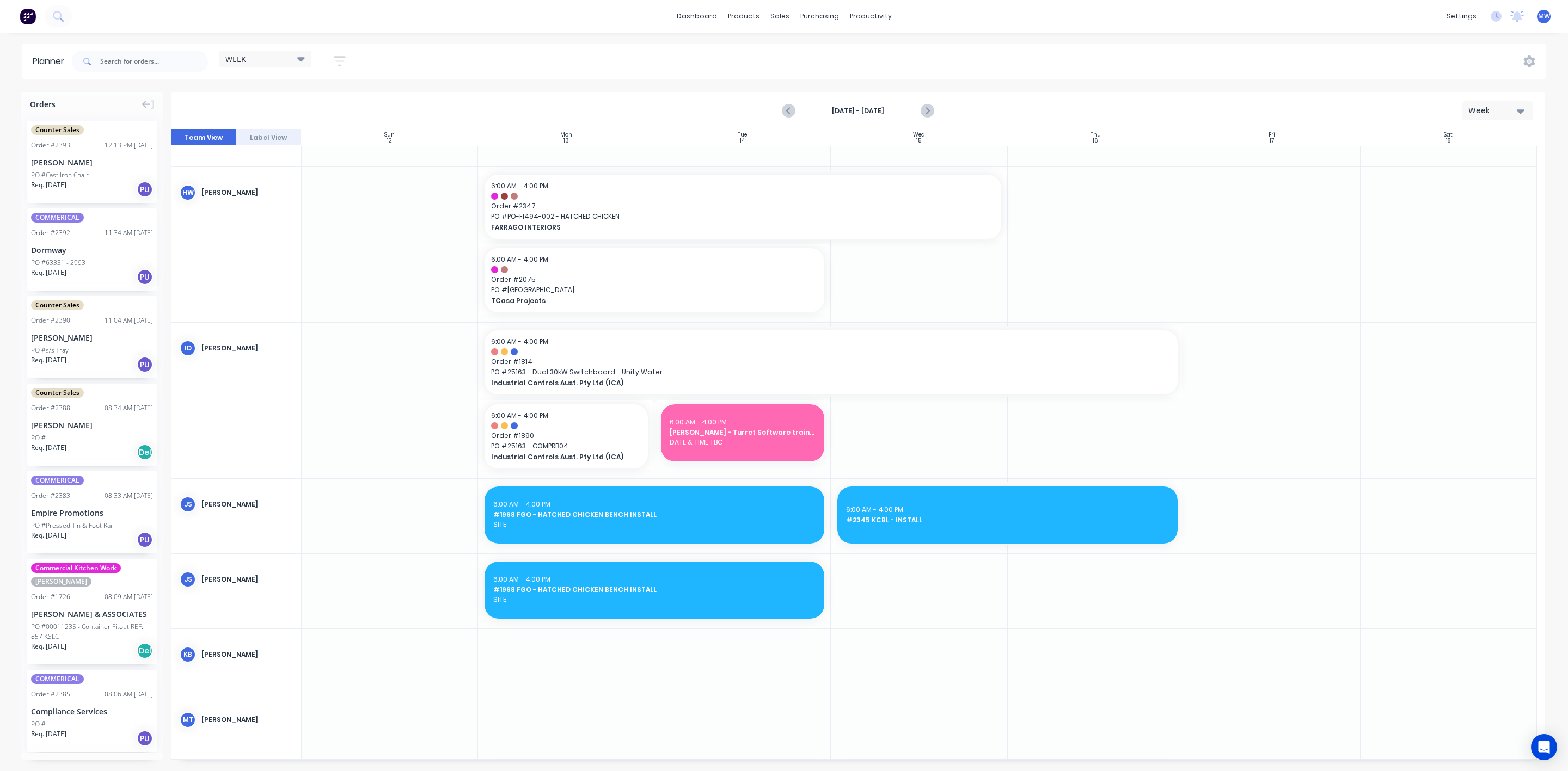
scroll to position [0, 0]
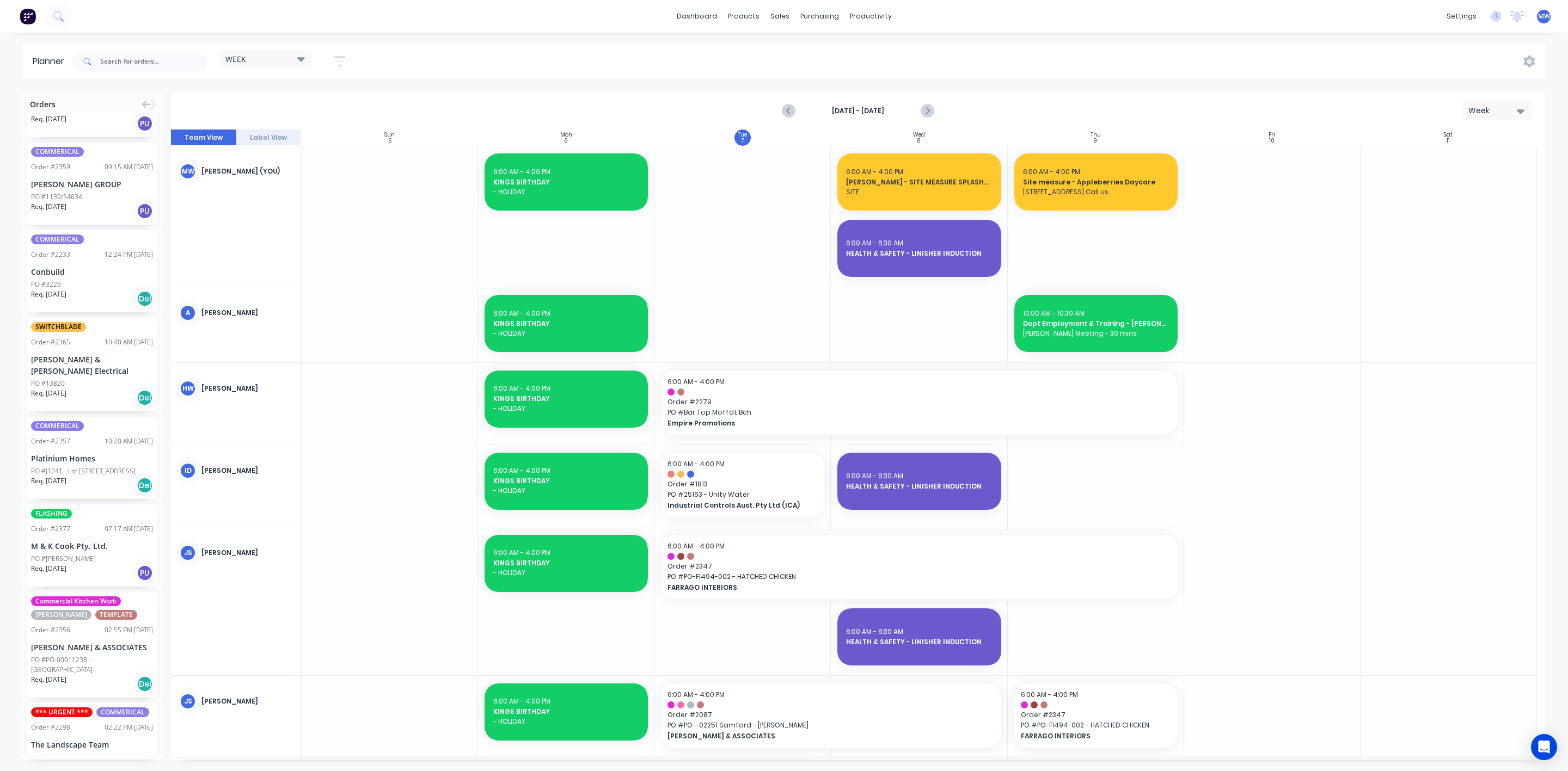
scroll to position [897, 0]
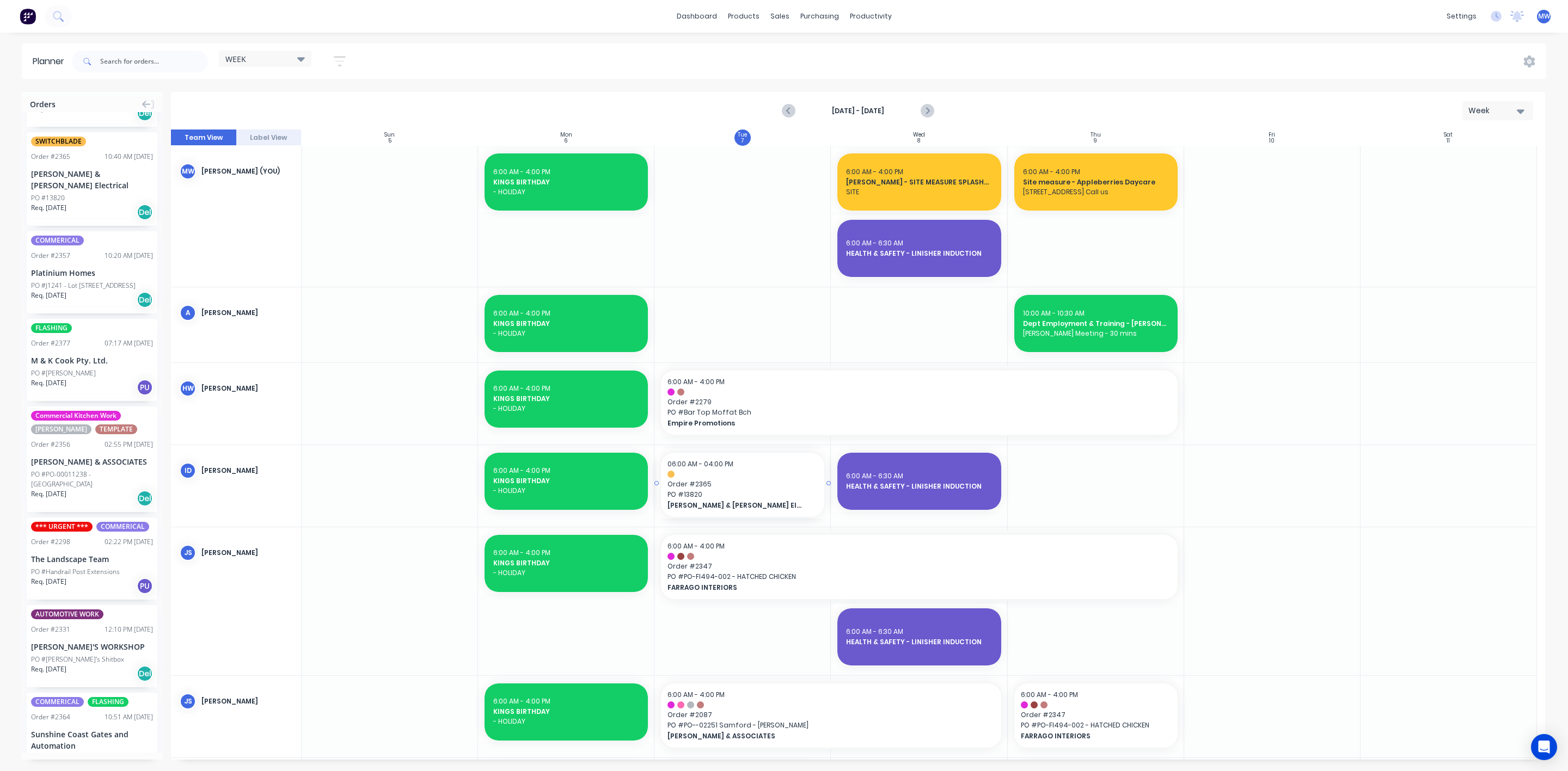
drag, startPoint x: 86, startPoint y: 182, endPoint x: 781, endPoint y: 605, distance: 813.6
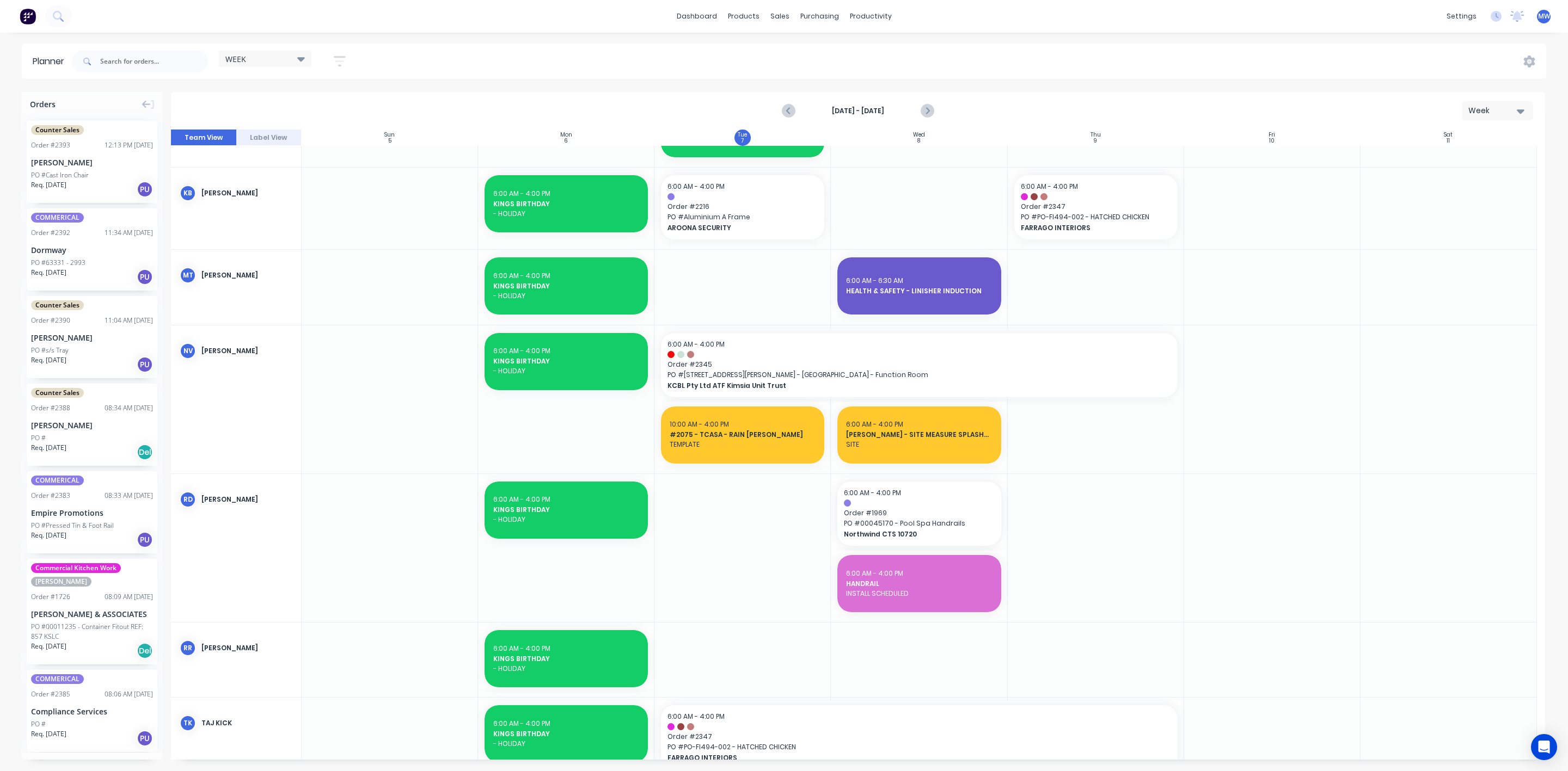
scroll to position [1050, 0]
